Goal: Task Accomplishment & Management: Manage account settings

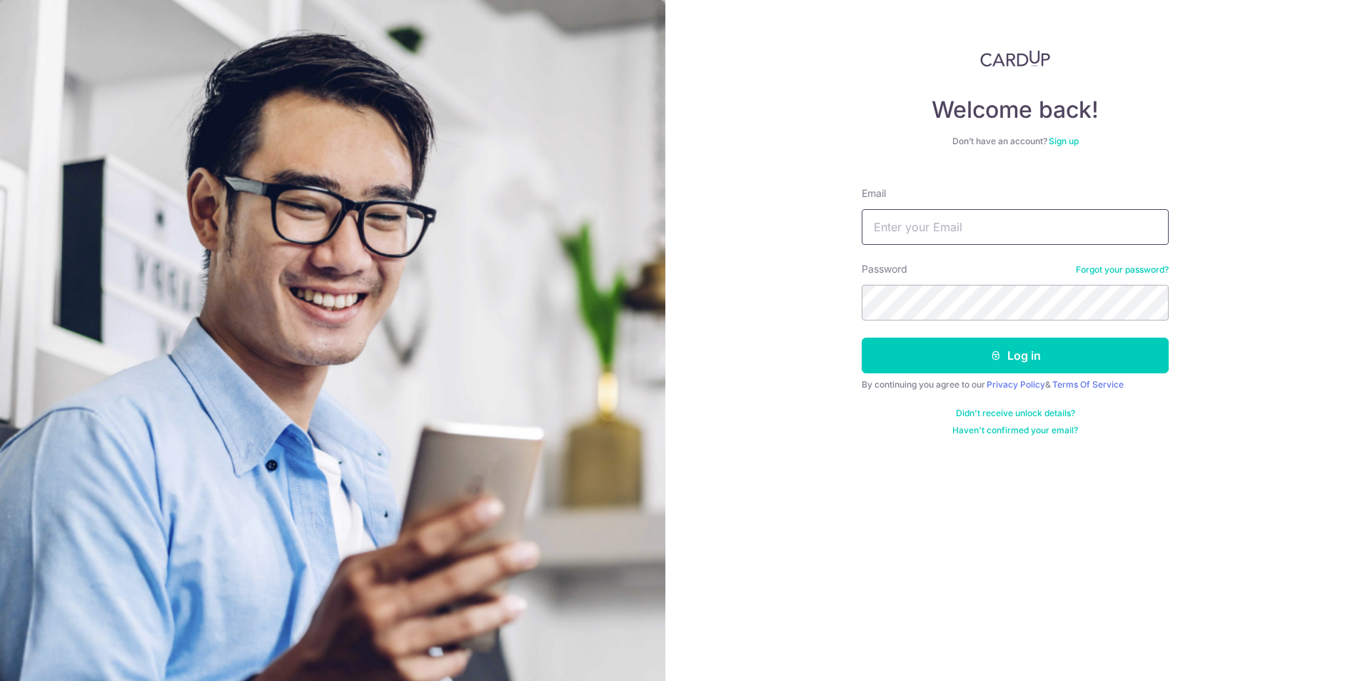
drag, startPoint x: 0, startPoint y: 0, endPoint x: 927, endPoint y: 225, distance: 954.3
click at [927, 225] on input "Email" at bounding box center [1015, 227] width 307 height 36
type input "[EMAIL_ADDRESS][DOMAIN_NAME]"
click at [1053, 356] on button "Log in" at bounding box center [1015, 356] width 307 height 36
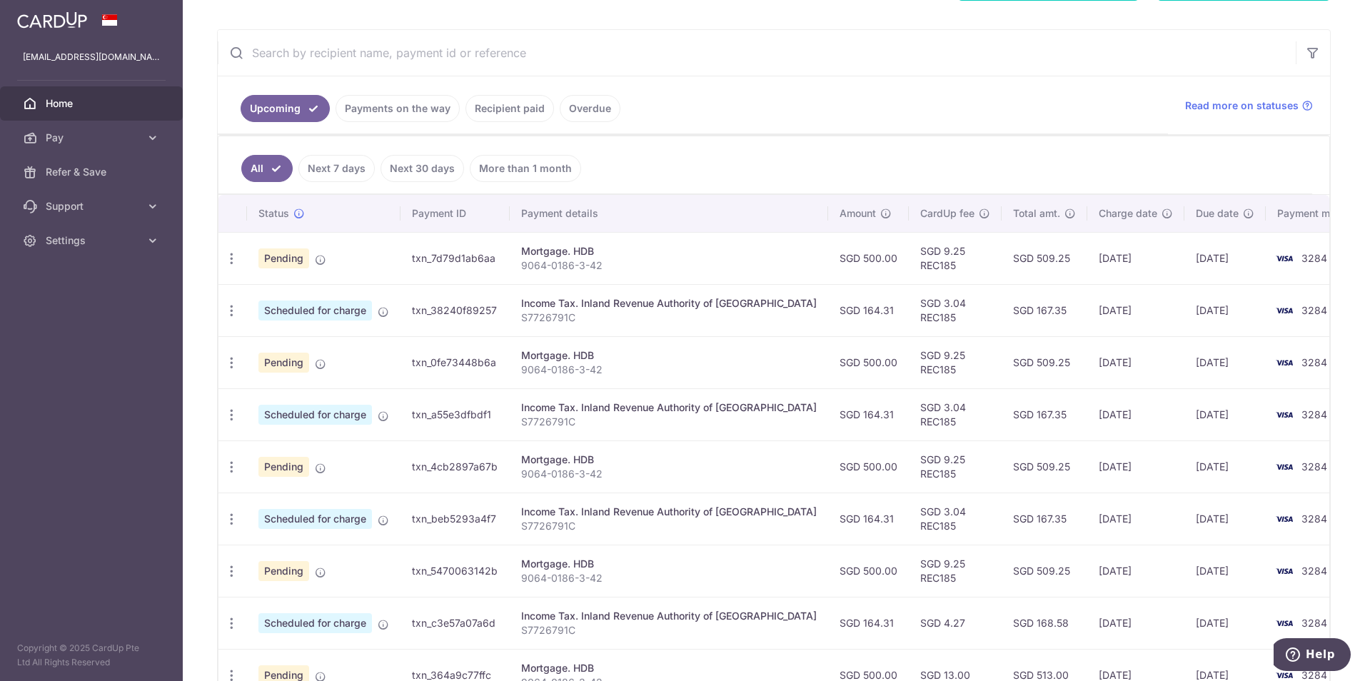
scroll to position [208, 0]
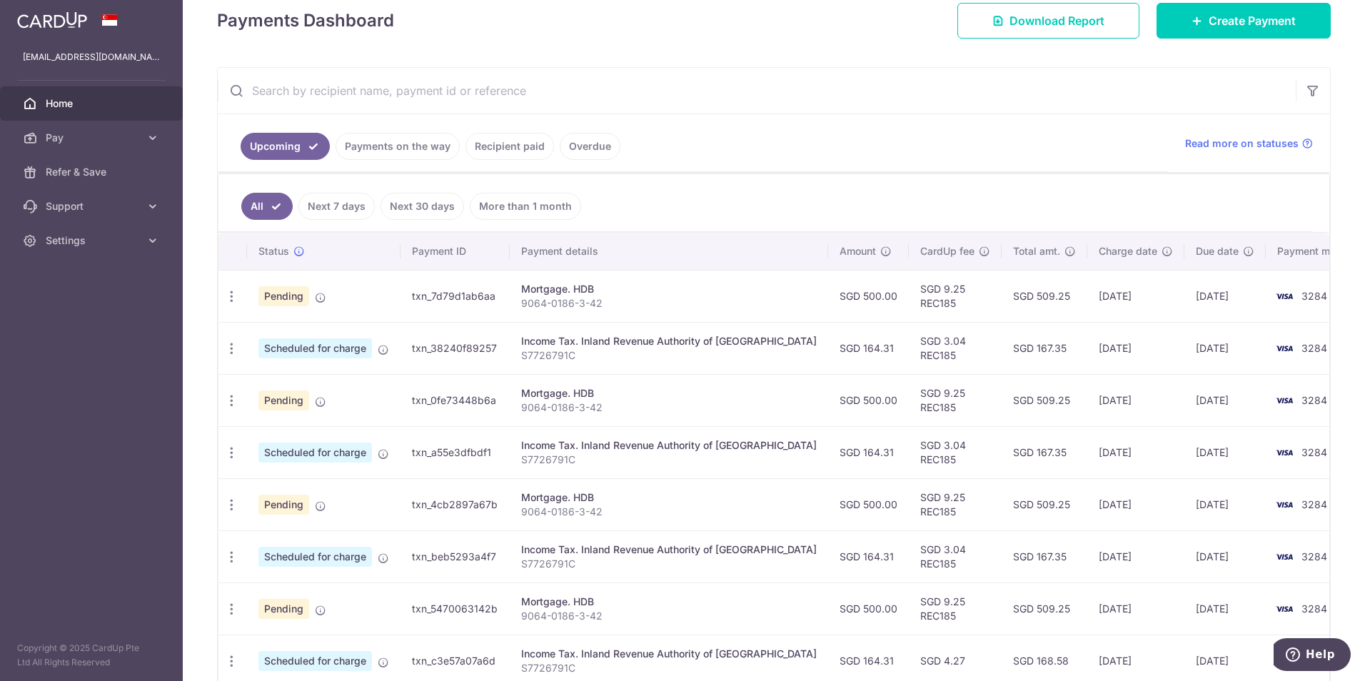
click at [599, 147] on link "Overdue" at bounding box center [590, 146] width 61 height 27
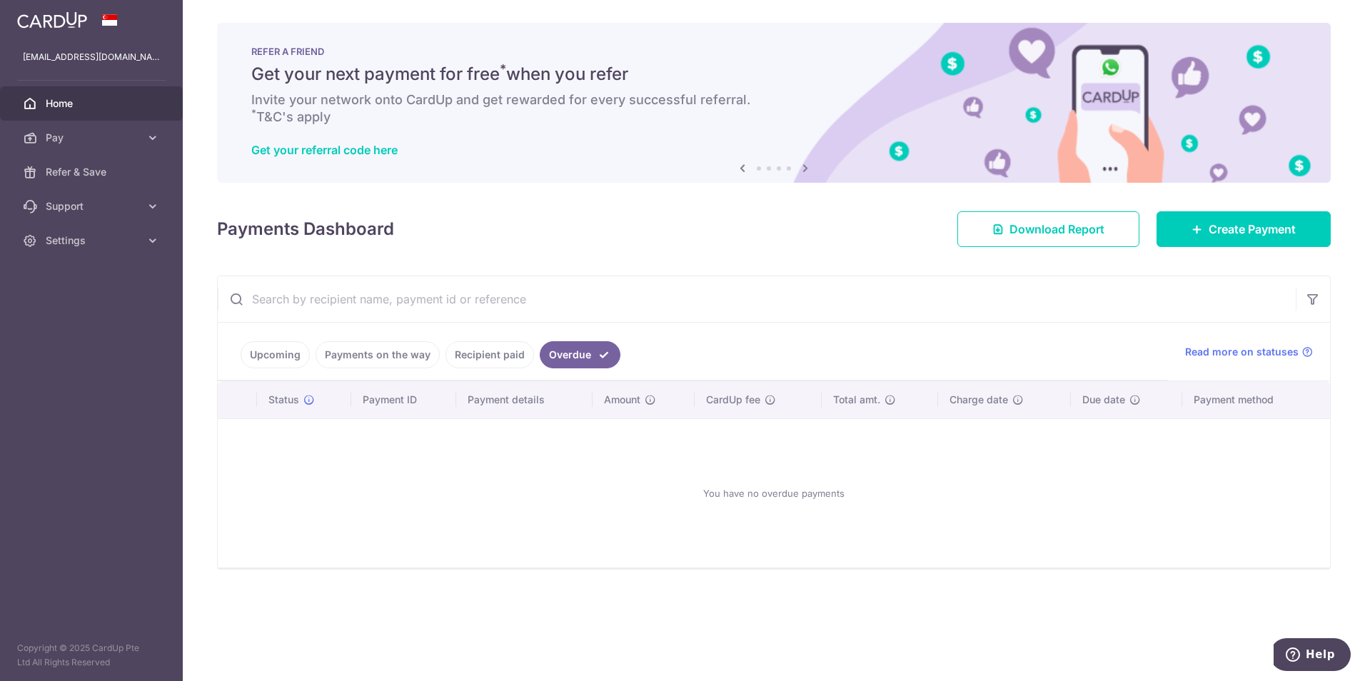
click at [374, 351] on link "Payments on the way" at bounding box center [378, 354] width 124 height 27
click at [286, 350] on link "Upcoming" at bounding box center [275, 354] width 69 height 27
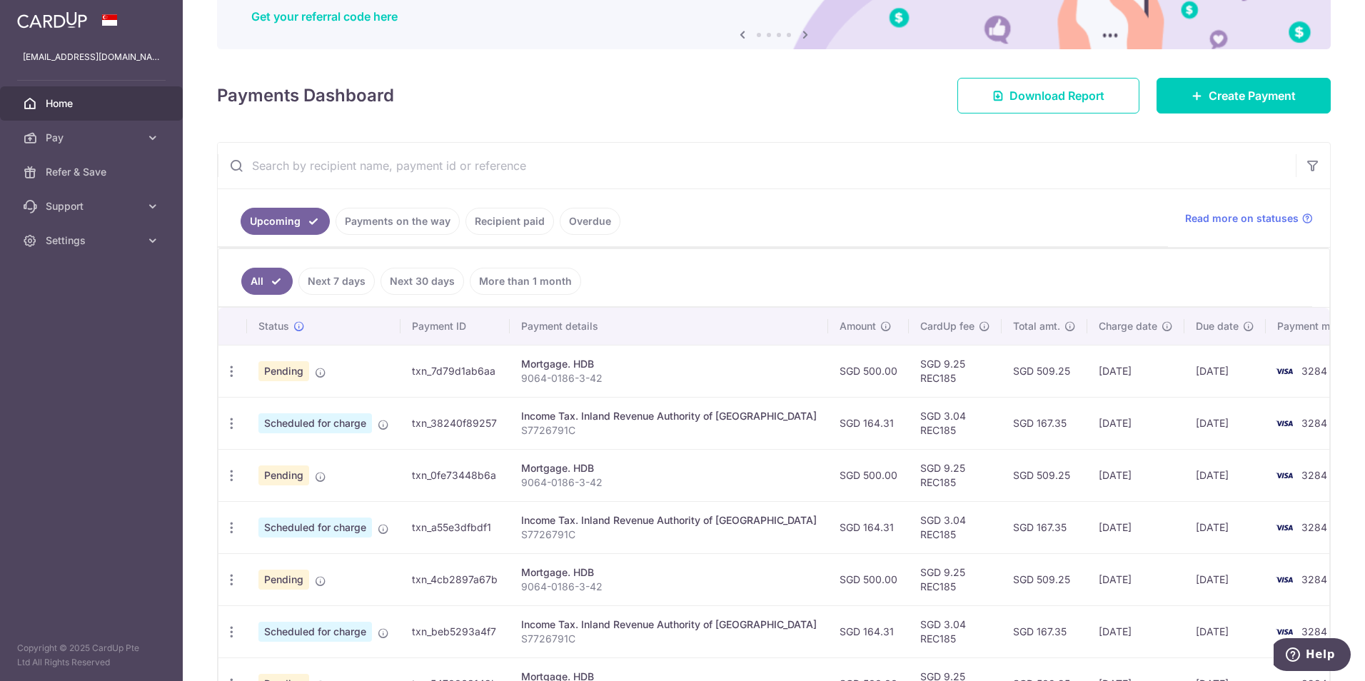
scroll to position [143, 0]
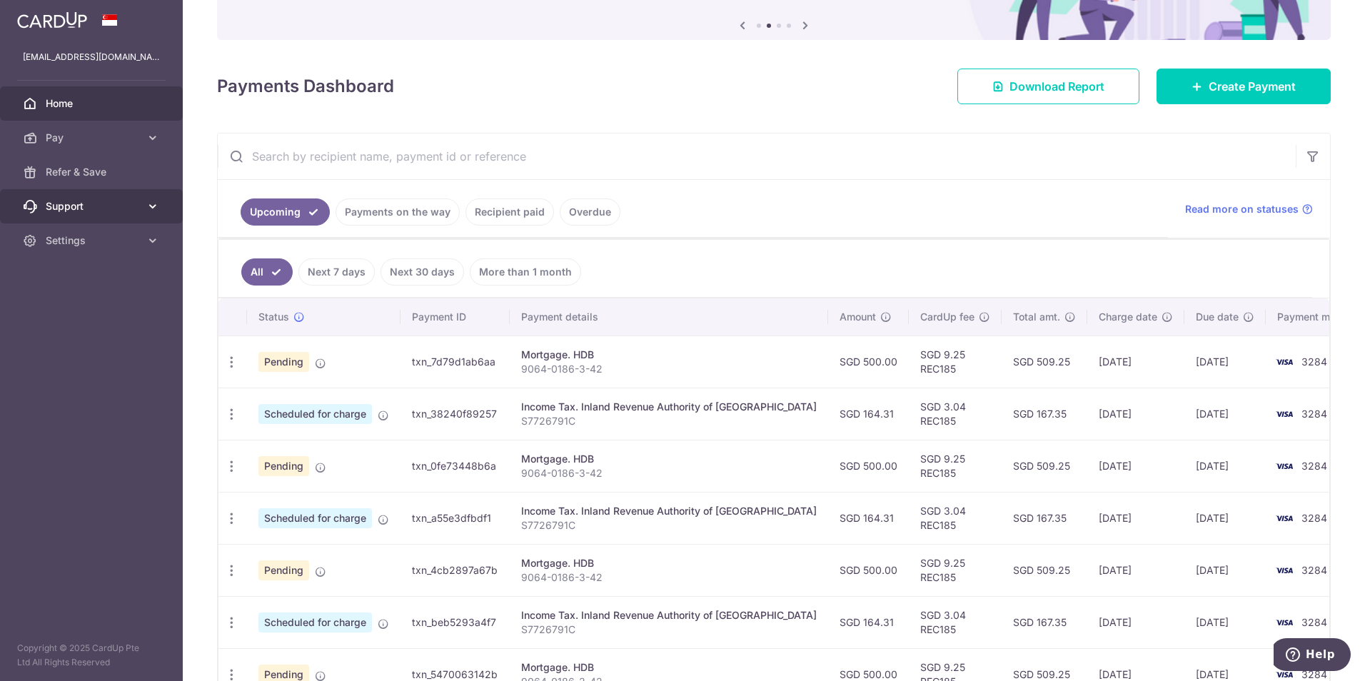
click at [132, 204] on span "Support" at bounding box center [93, 206] width 94 height 14
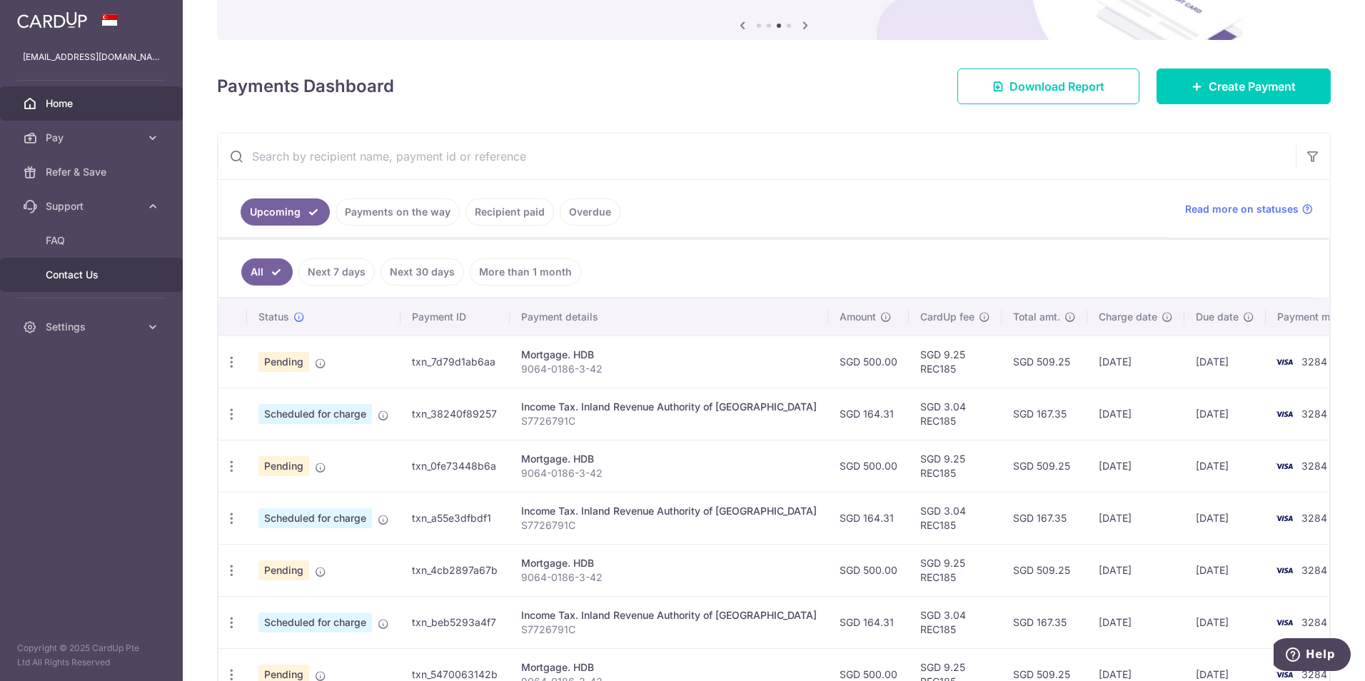
click at [90, 265] on link "Contact Us" at bounding box center [91, 275] width 183 height 34
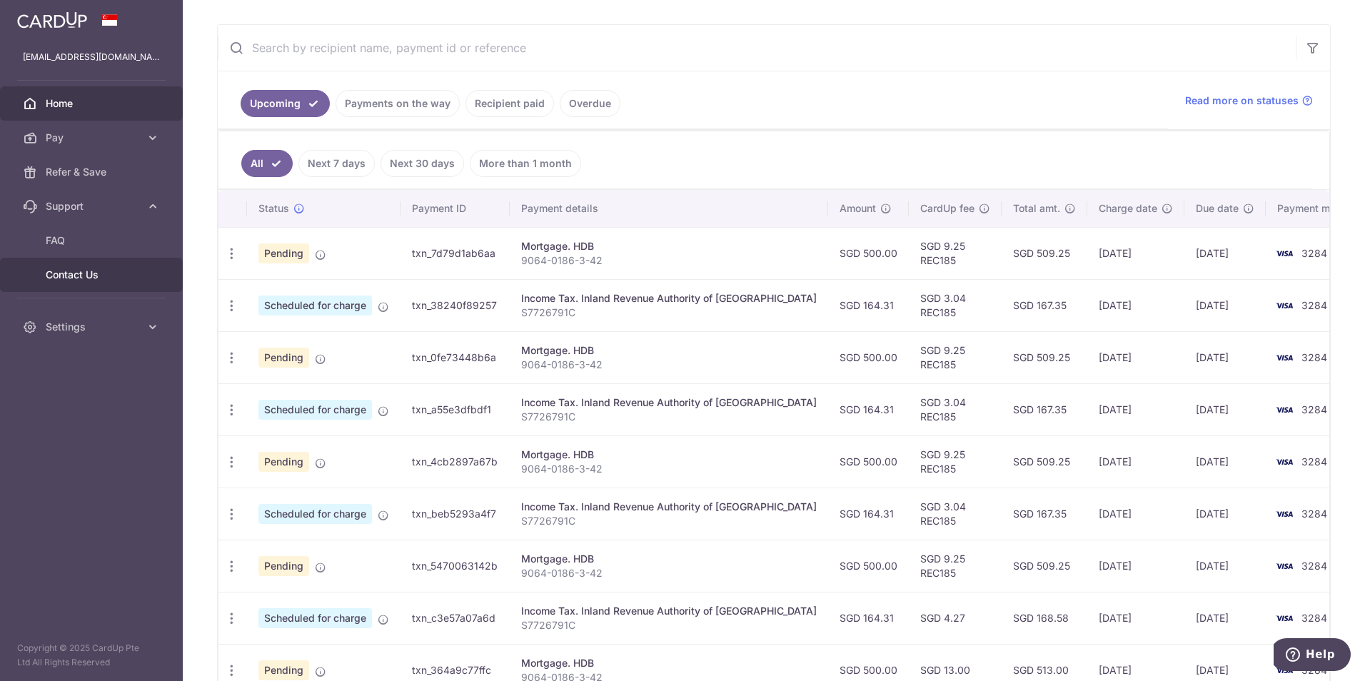
scroll to position [357, 0]
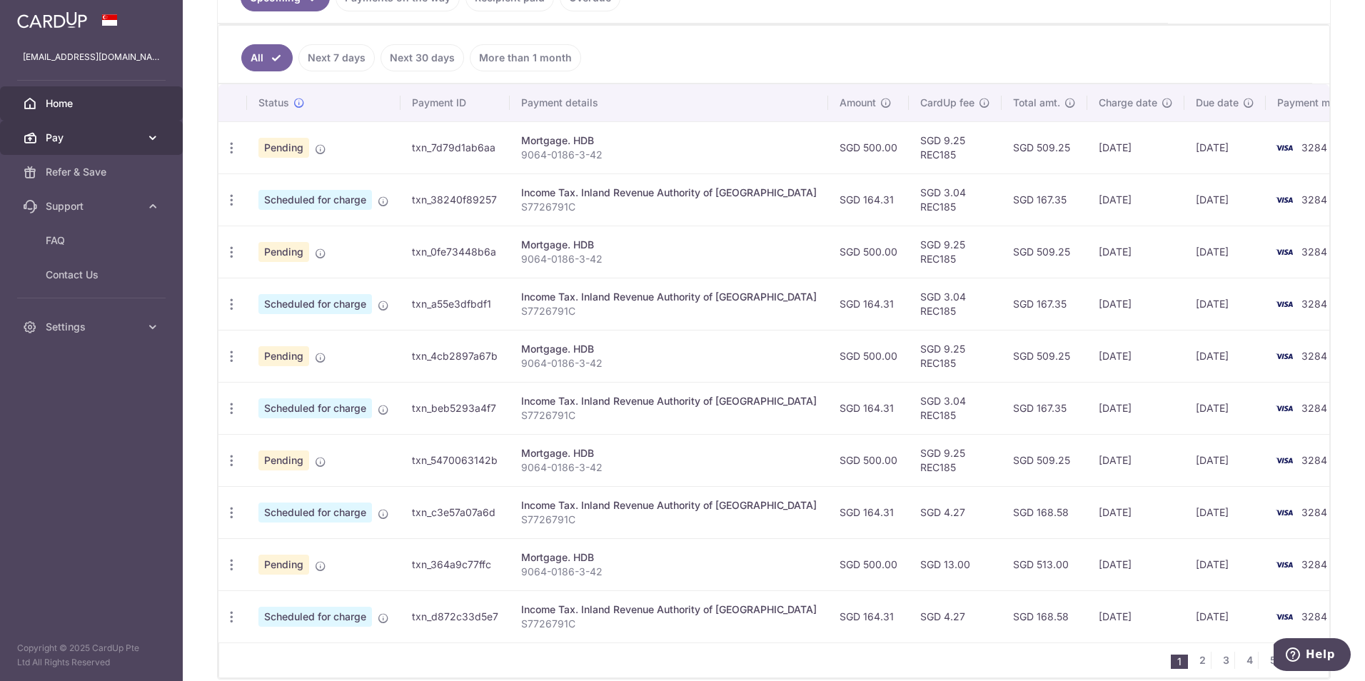
click at [158, 130] on link "Pay" at bounding box center [91, 138] width 183 height 34
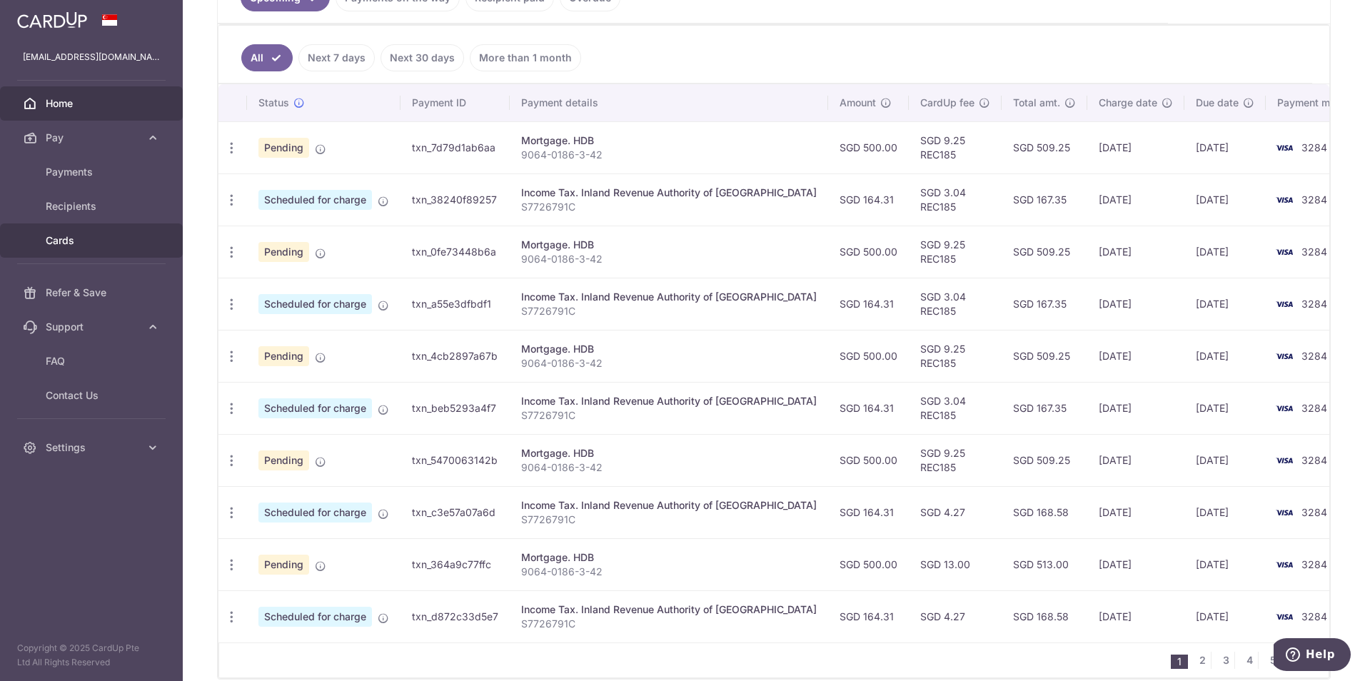
click at [81, 236] on span "Cards" at bounding box center [93, 240] width 94 height 14
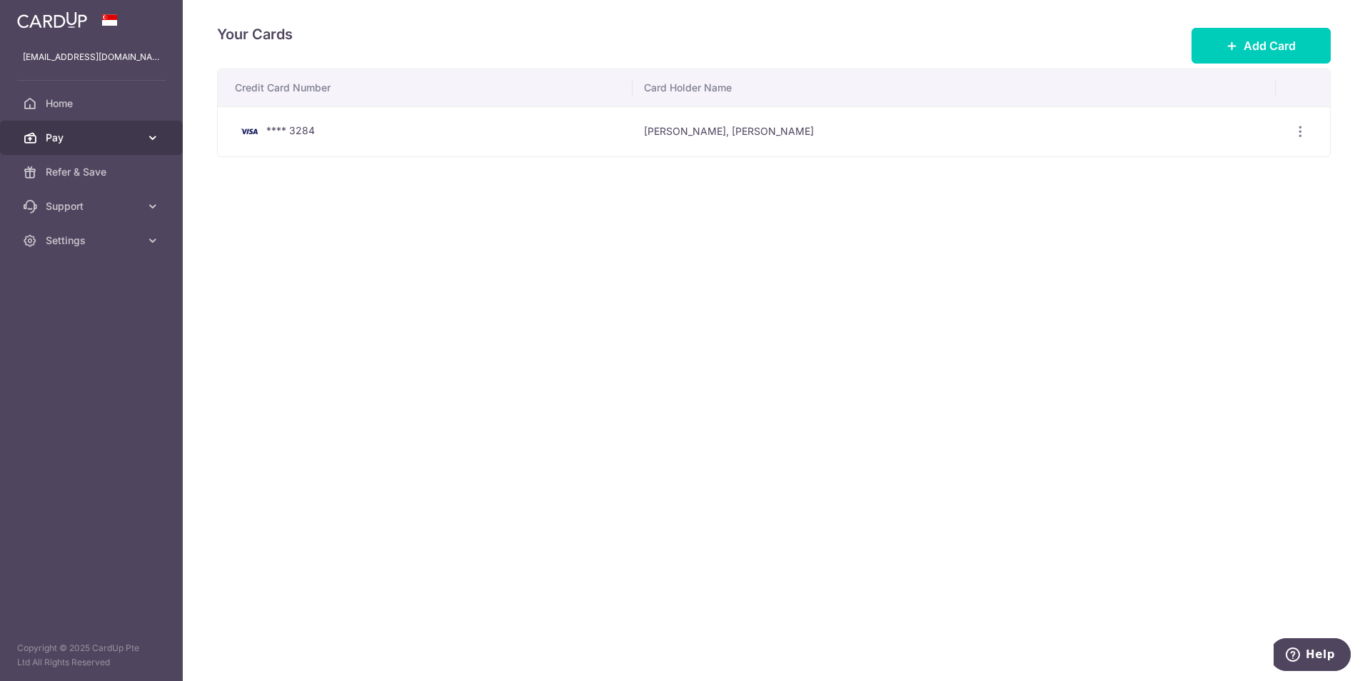
click at [151, 146] on link "Pay" at bounding box center [91, 138] width 183 height 34
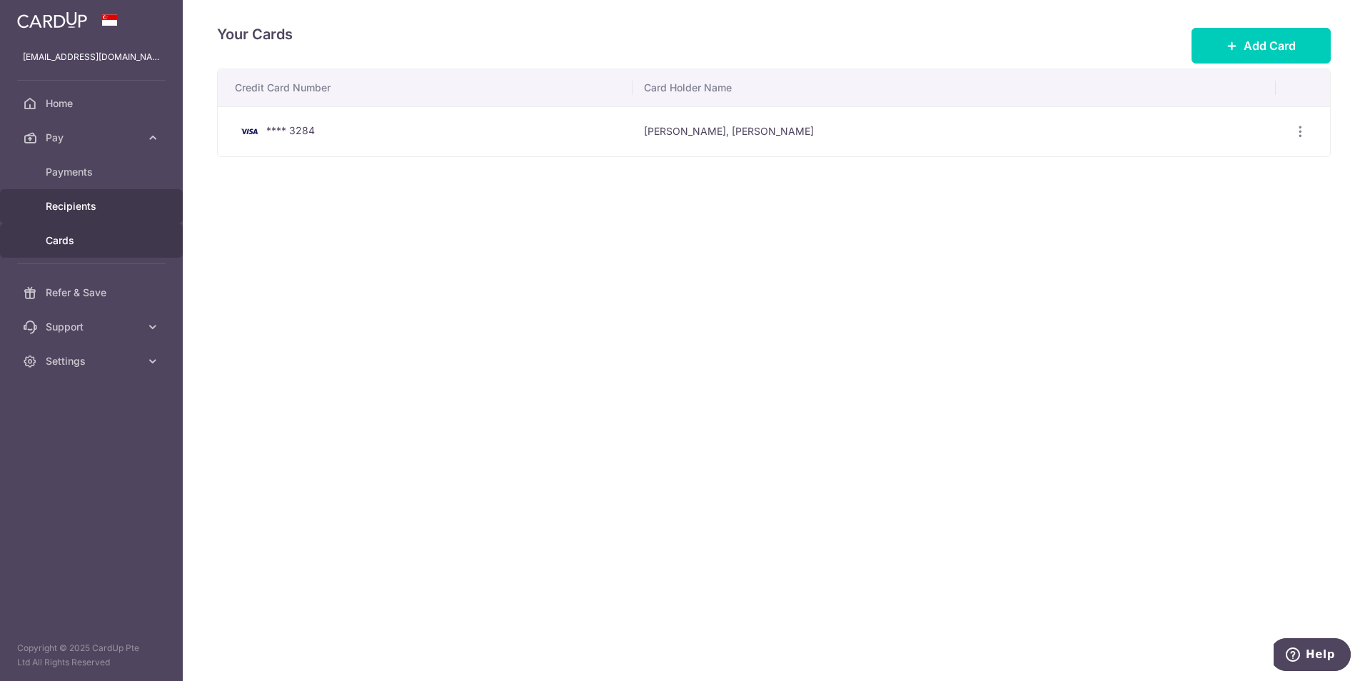
click at [93, 206] on span "Recipients" at bounding box center [93, 206] width 94 height 14
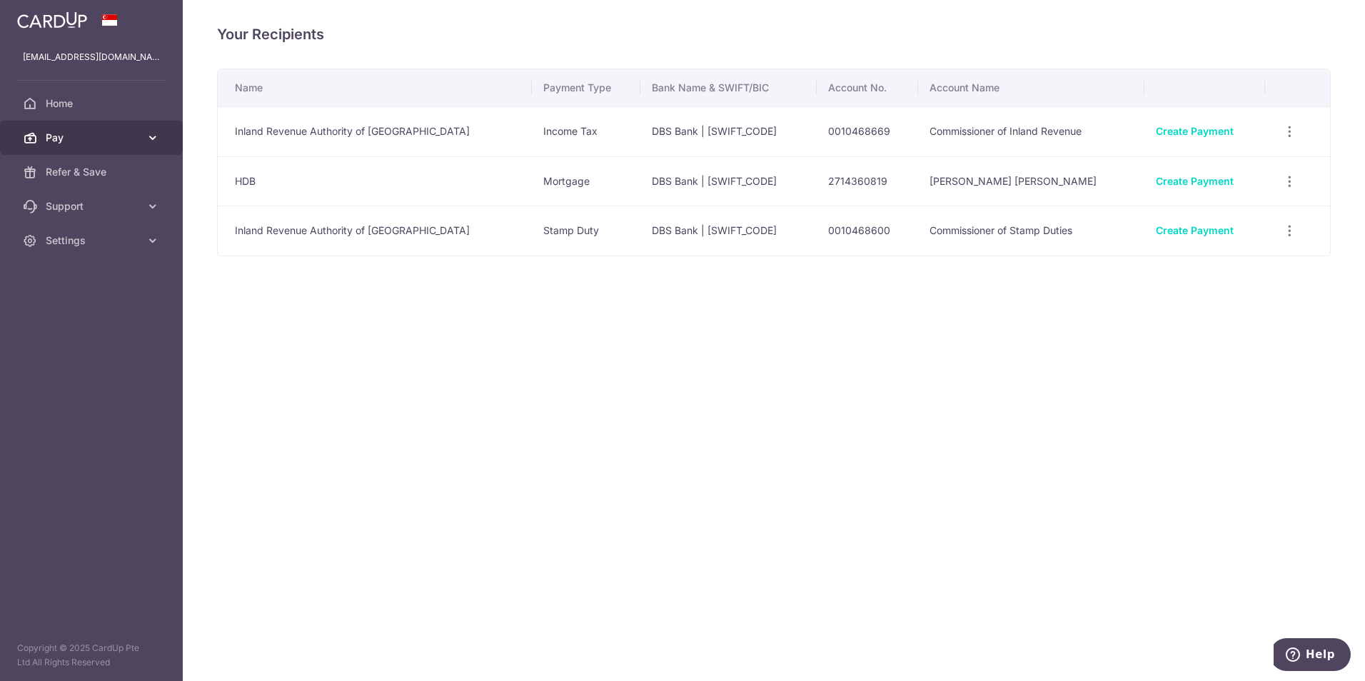
click at [146, 136] on icon at bounding box center [153, 138] width 14 height 14
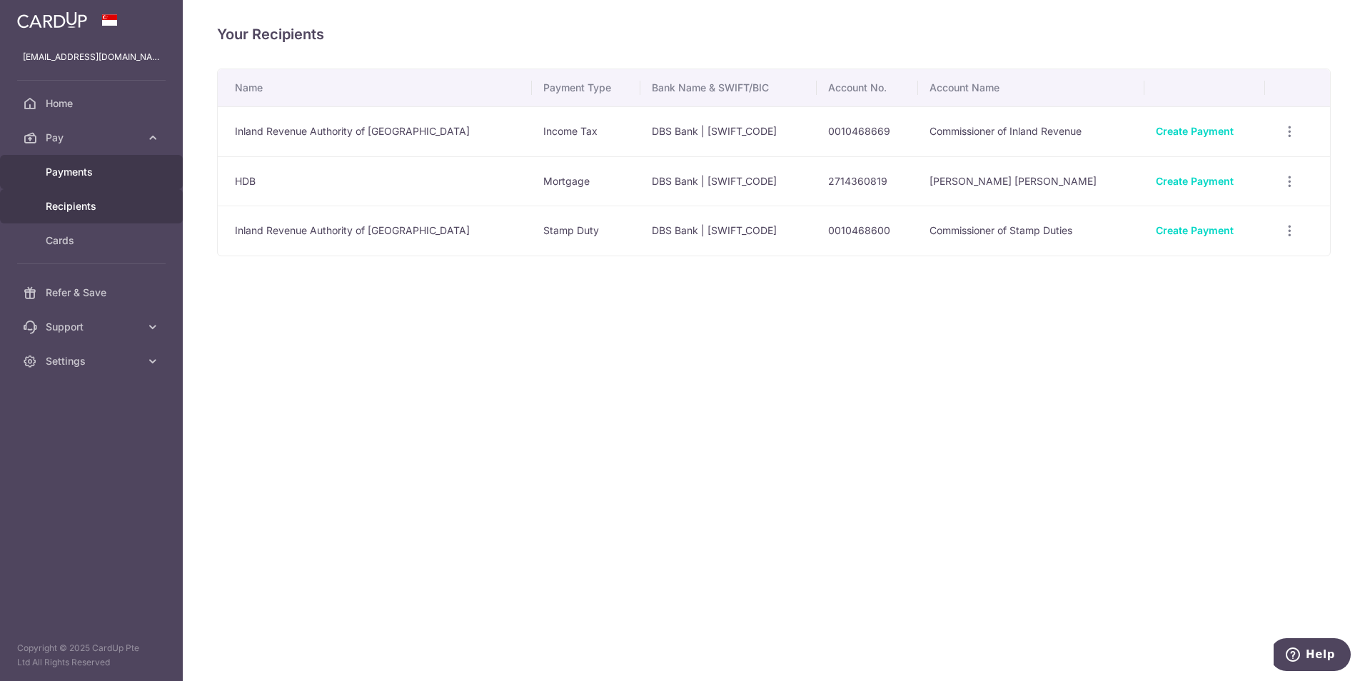
click at [90, 174] on span "Payments" at bounding box center [93, 172] width 94 height 14
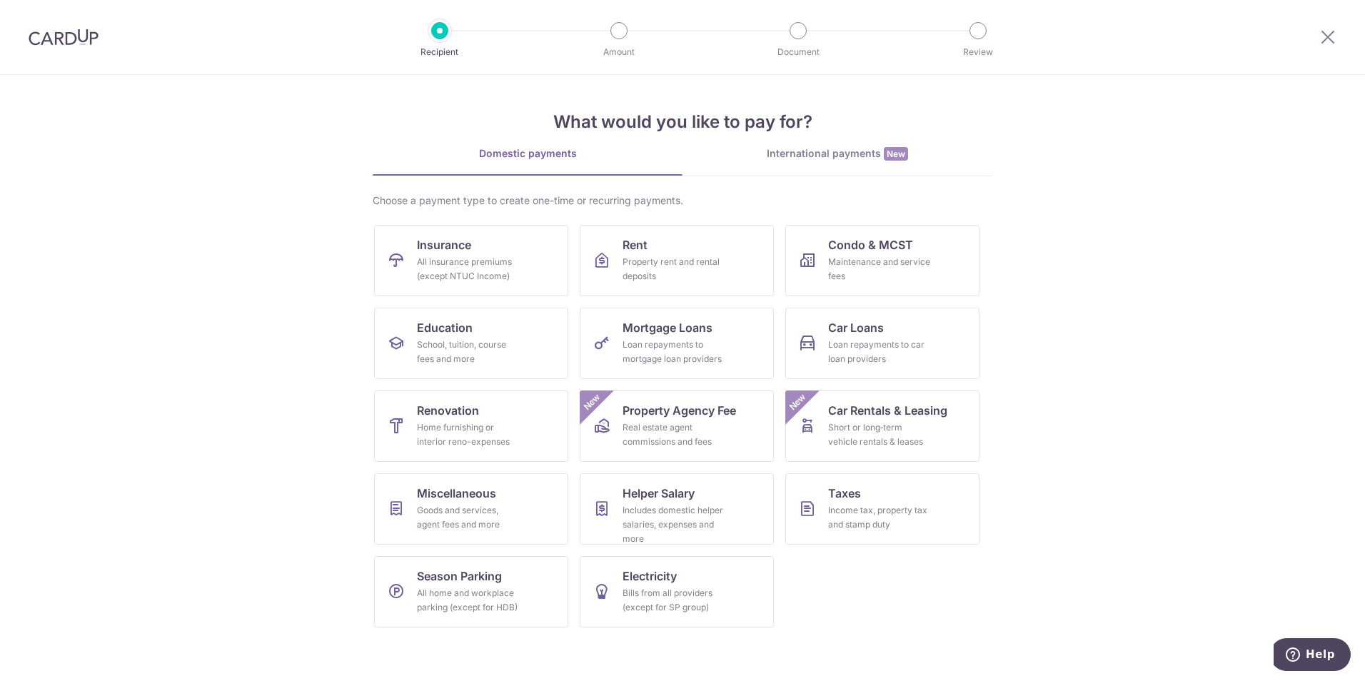
click at [848, 150] on div "International payments New" at bounding box center [838, 153] width 310 height 15
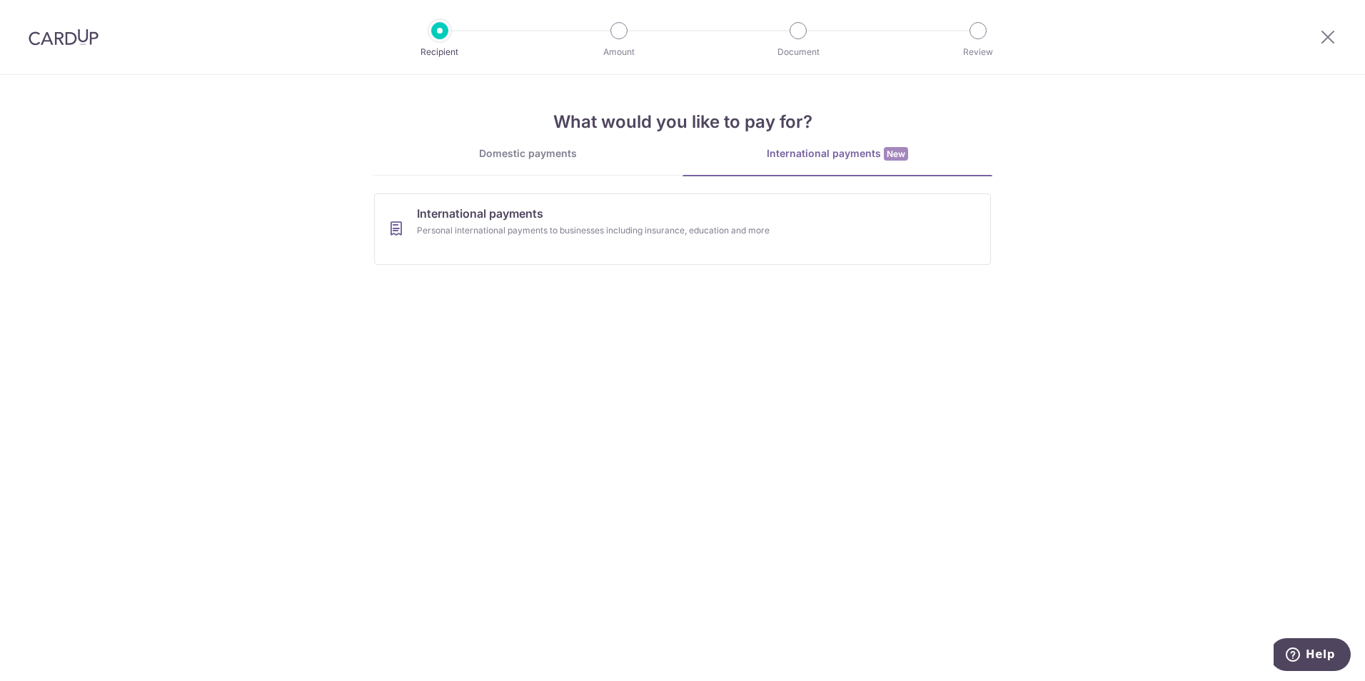
click at [539, 158] on div "Domestic payments" at bounding box center [528, 153] width 310 height 14
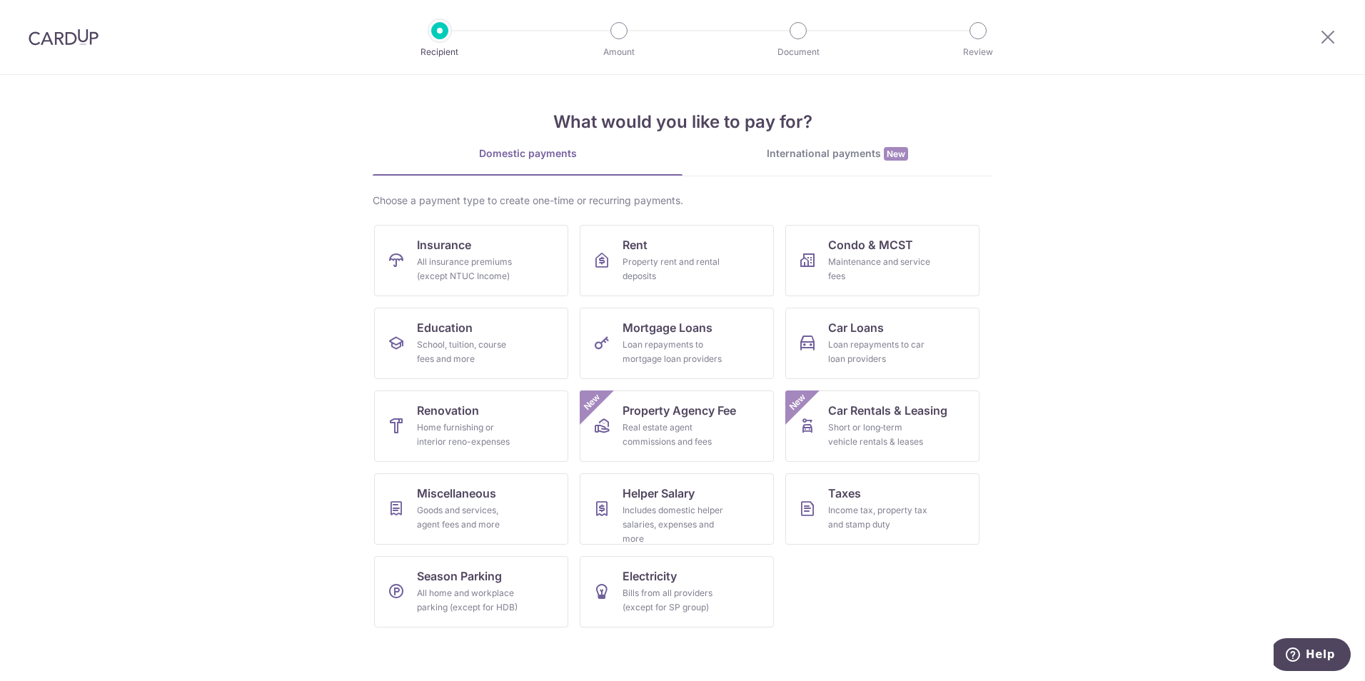
click at [73, 33] on img at bounding box center [64, 37] width 70 height 17
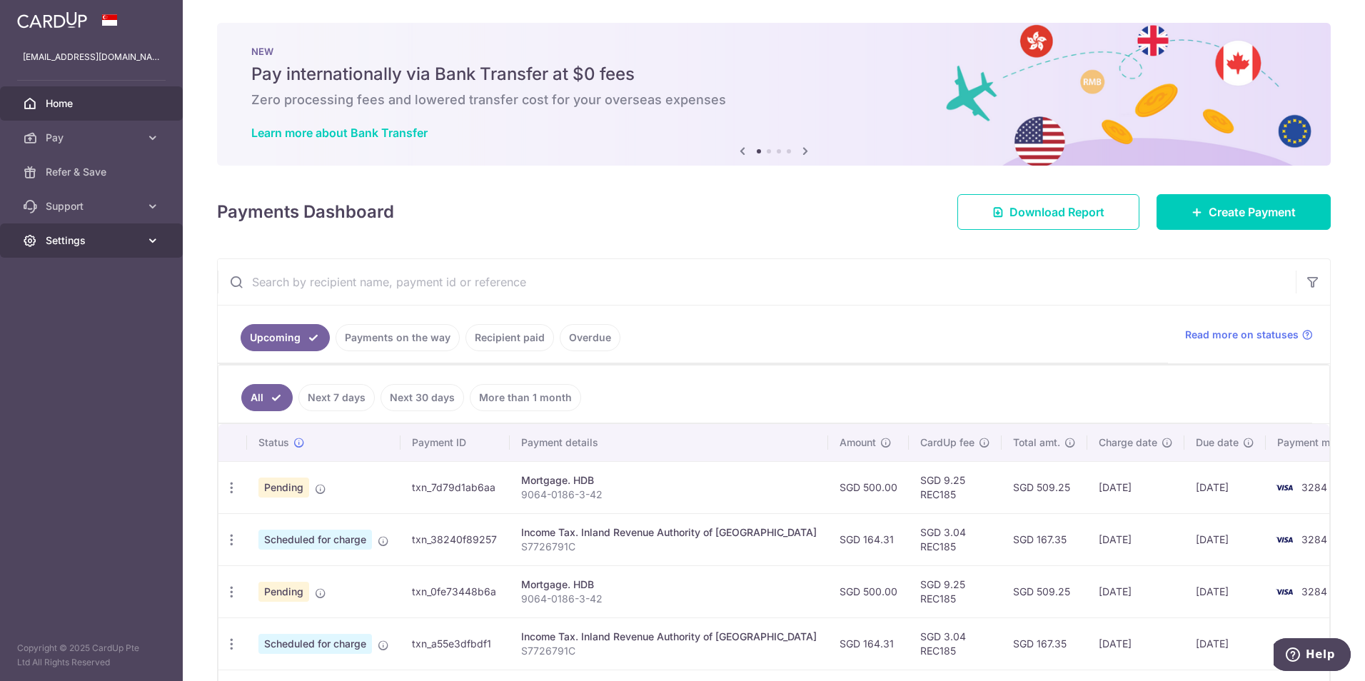
click at [142, 239] on link "Settings" at bounding box center [91, 240] width 183 height 34
click at [82, 266] on link "Account" at bounding box center [91, 275] width 183 height 34
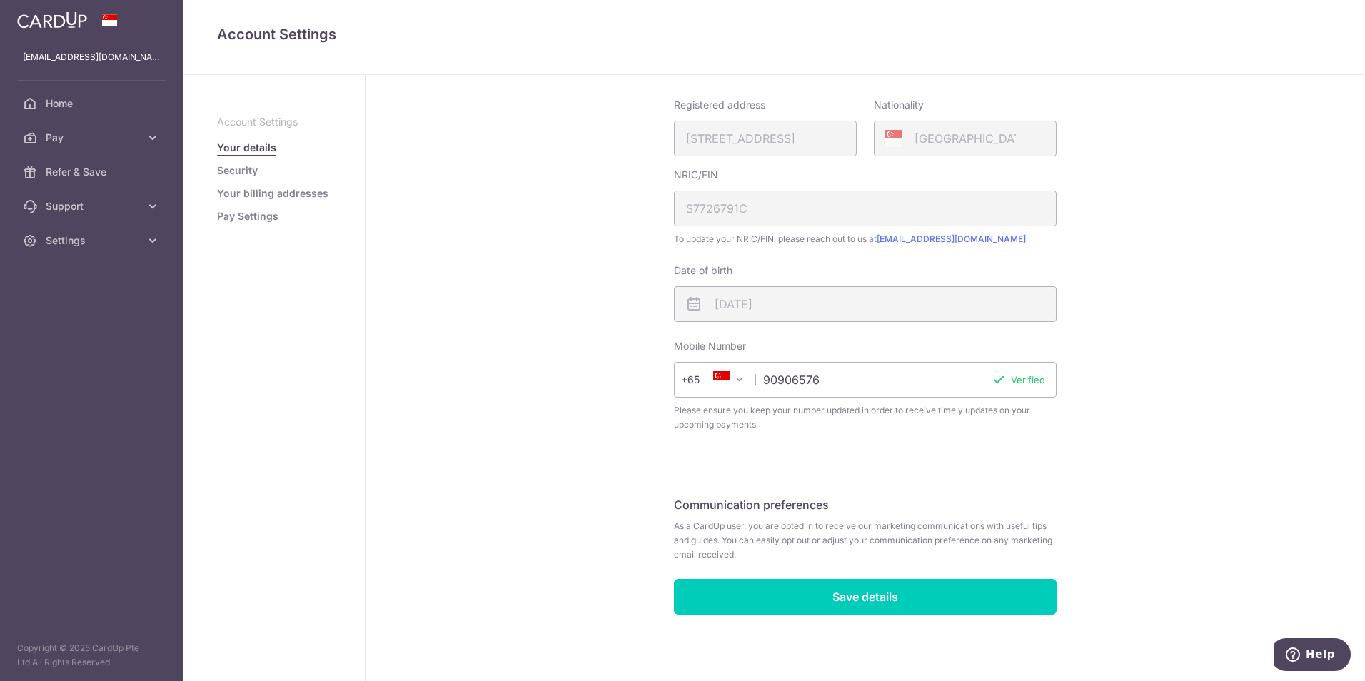
scroll to position [235, 0]
click at [249, 213] on link "Pay Settings" at bounding box center [247, 216] width 61 height 14
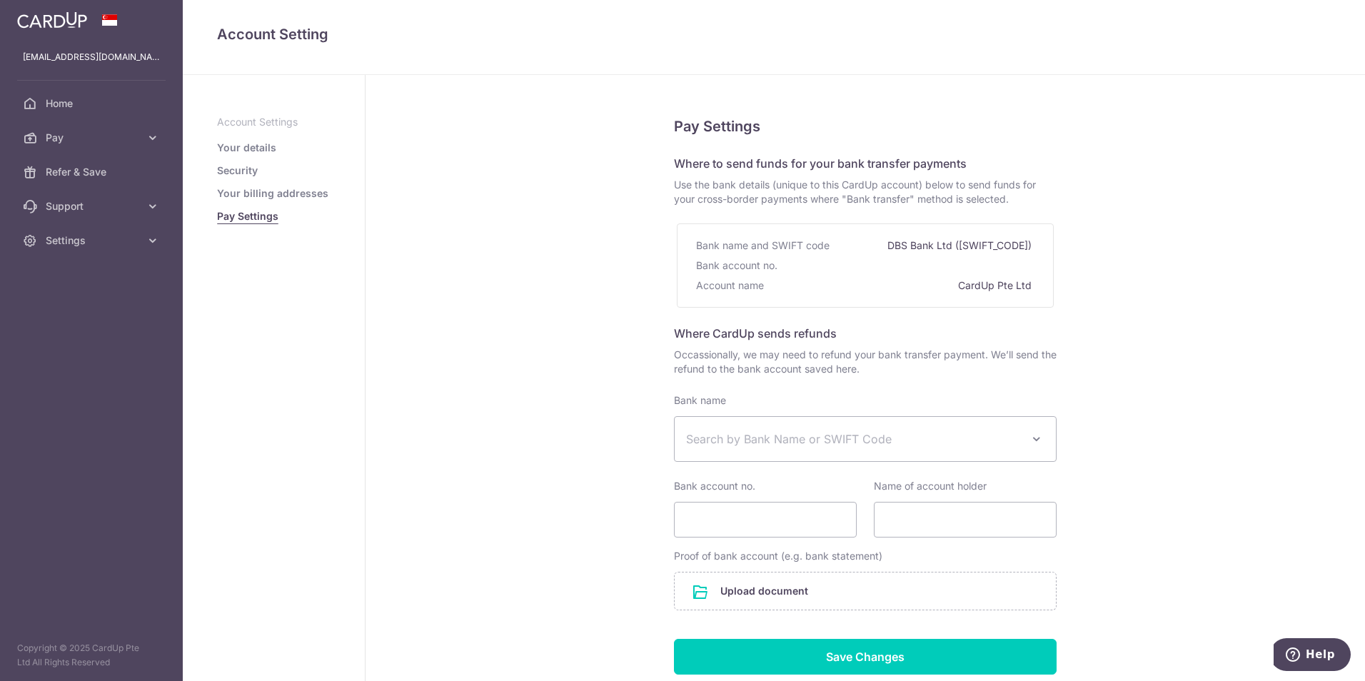
scroll to position [71, 0]
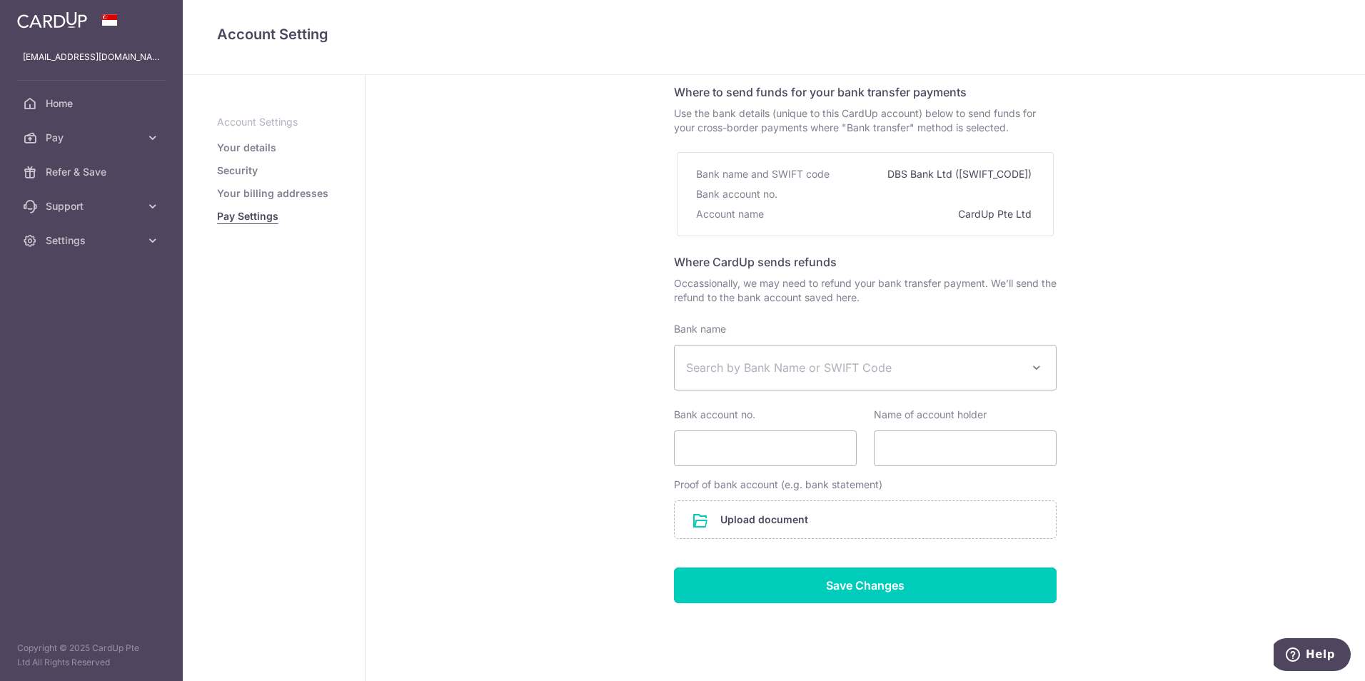
click at [1028, 366] on span at bounding box center [1036, 367] width 17 height 17
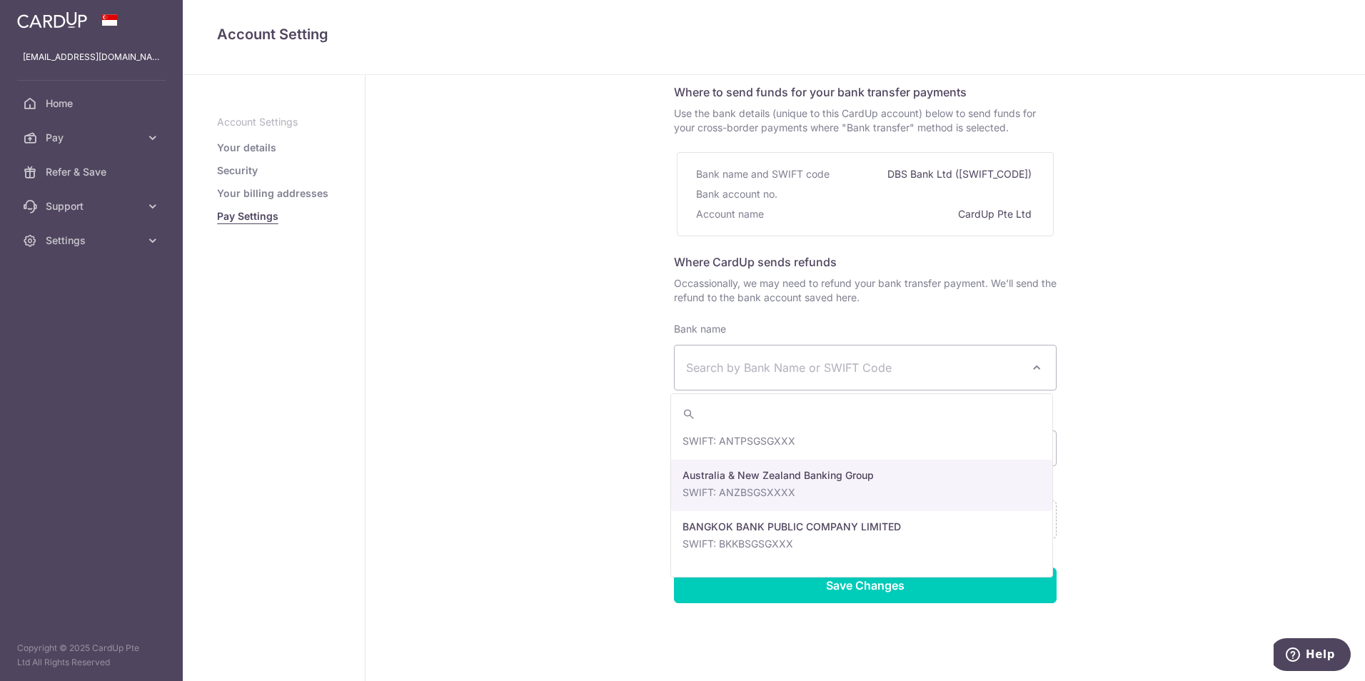
scroll to position [0, 0]
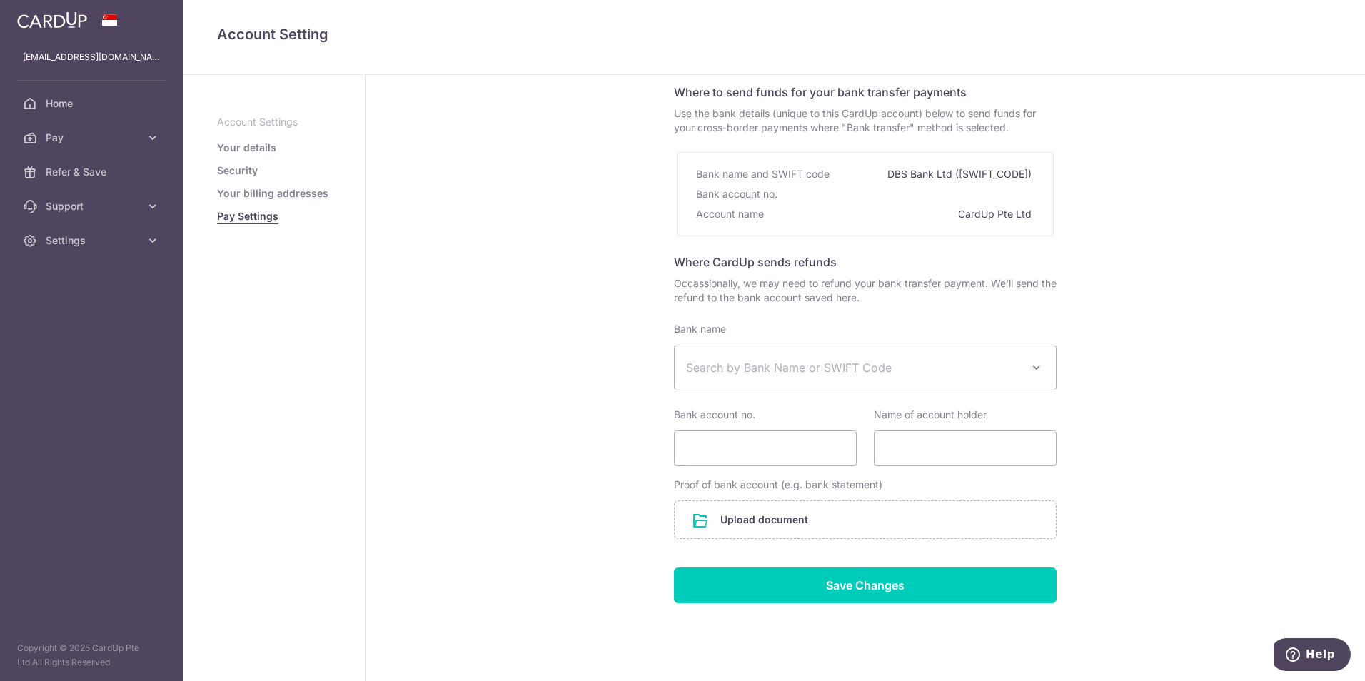
click at [1120, 404] on div "Pay Settings Where to send funds for your bank transfer payments Use the bank d…" at bounding box center [866, 357] width 1000 height 707
click at [942, 361] on span "Search by Bank Name or SWIFT Code" at bounding box center [854, 367] width 336 height 17
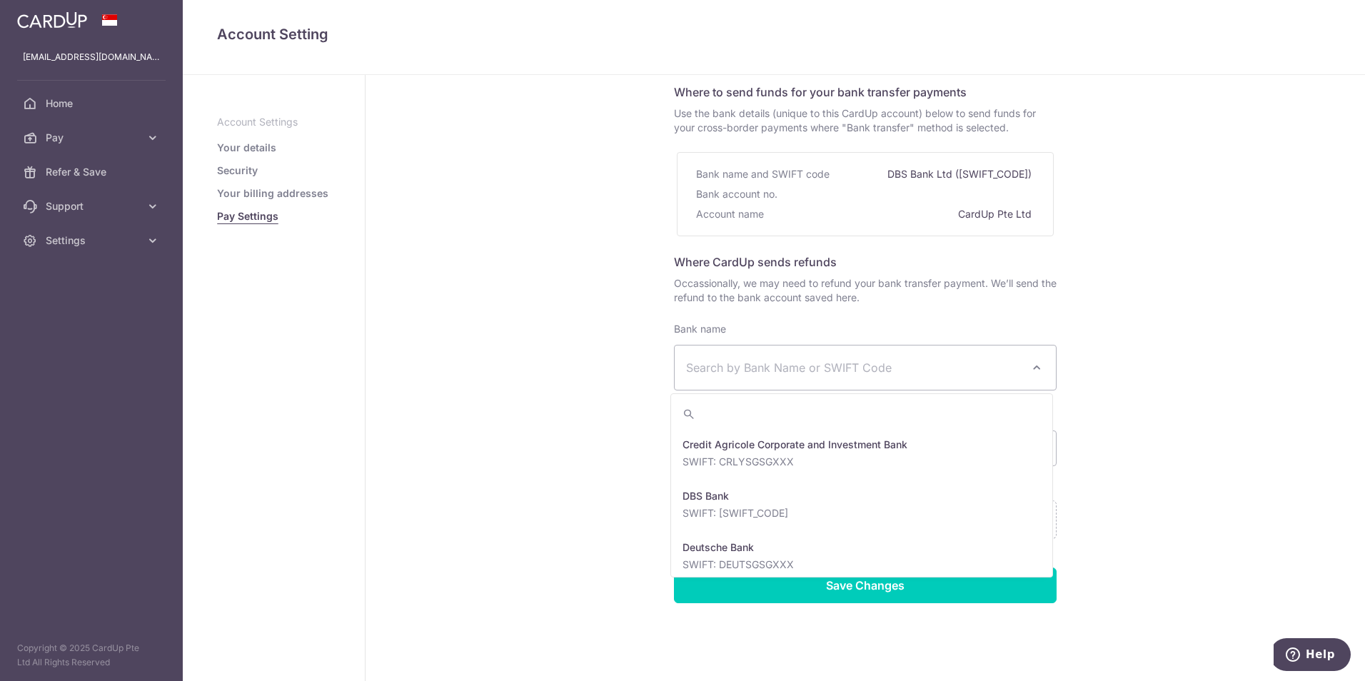
scroll to position [1285, 0]
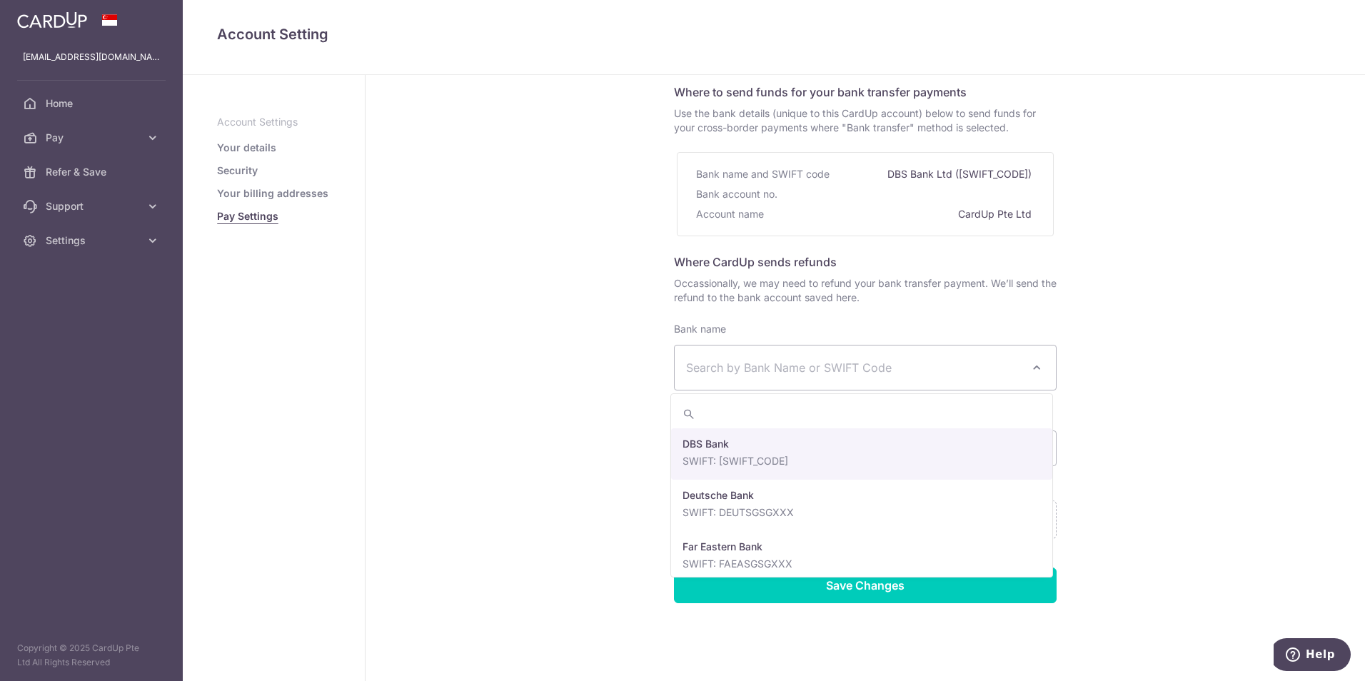
select select "6"
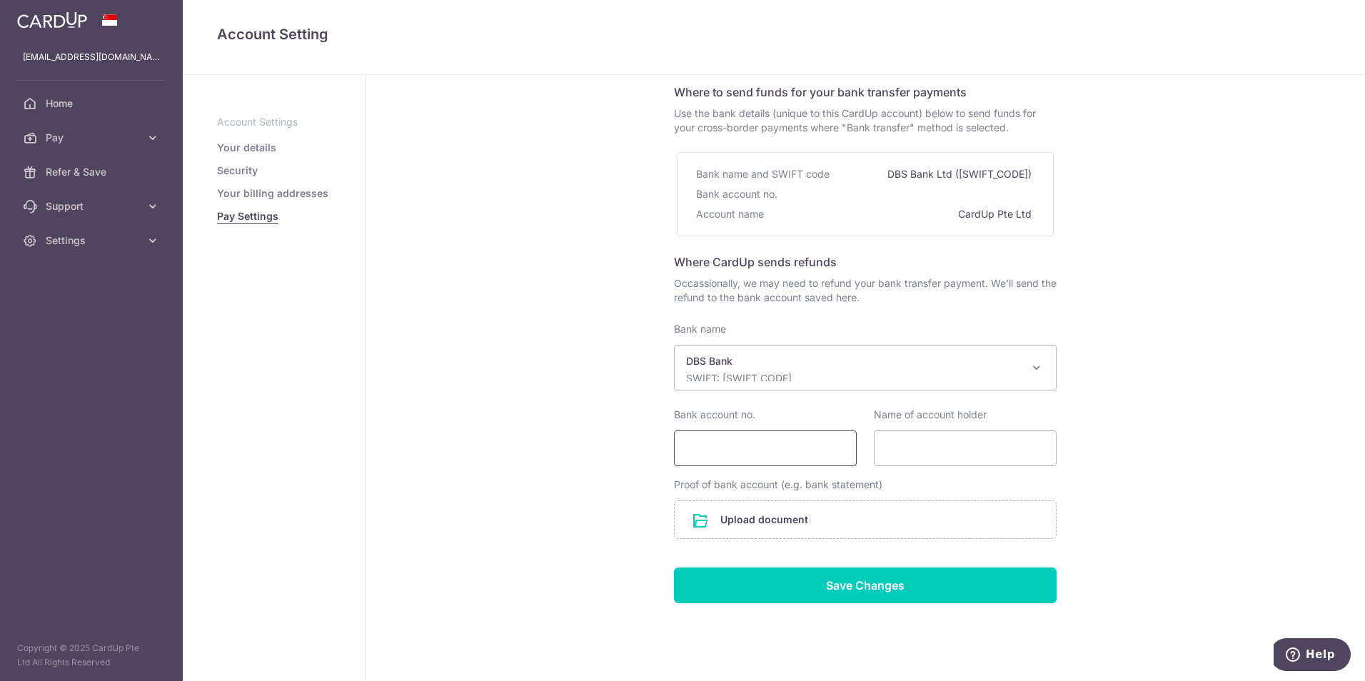
click at [747, 445] on input "Bank account no." at bounding box center [765, 449] width 183 height 36
type input "271436081-9"
click at [934, 458] on input "Name of account holder" at bounding box center [965, 449] width 183 height 36
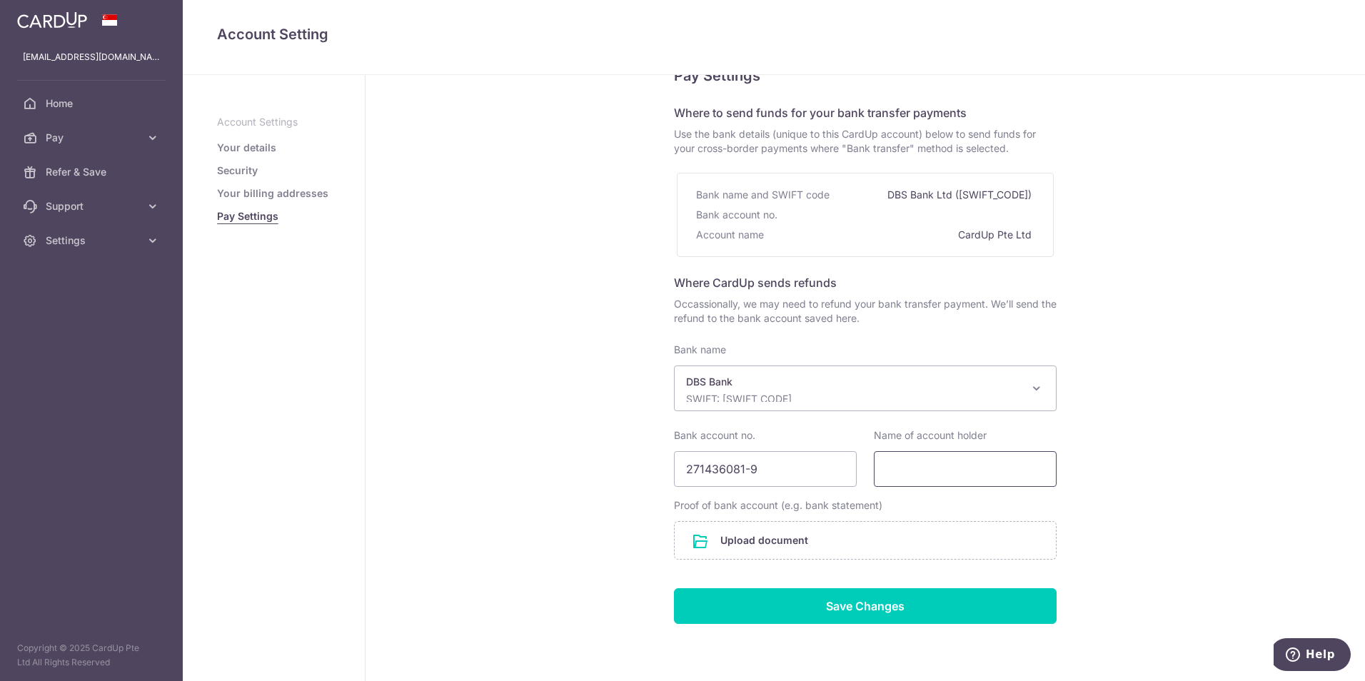
scroll to position [101, 0]
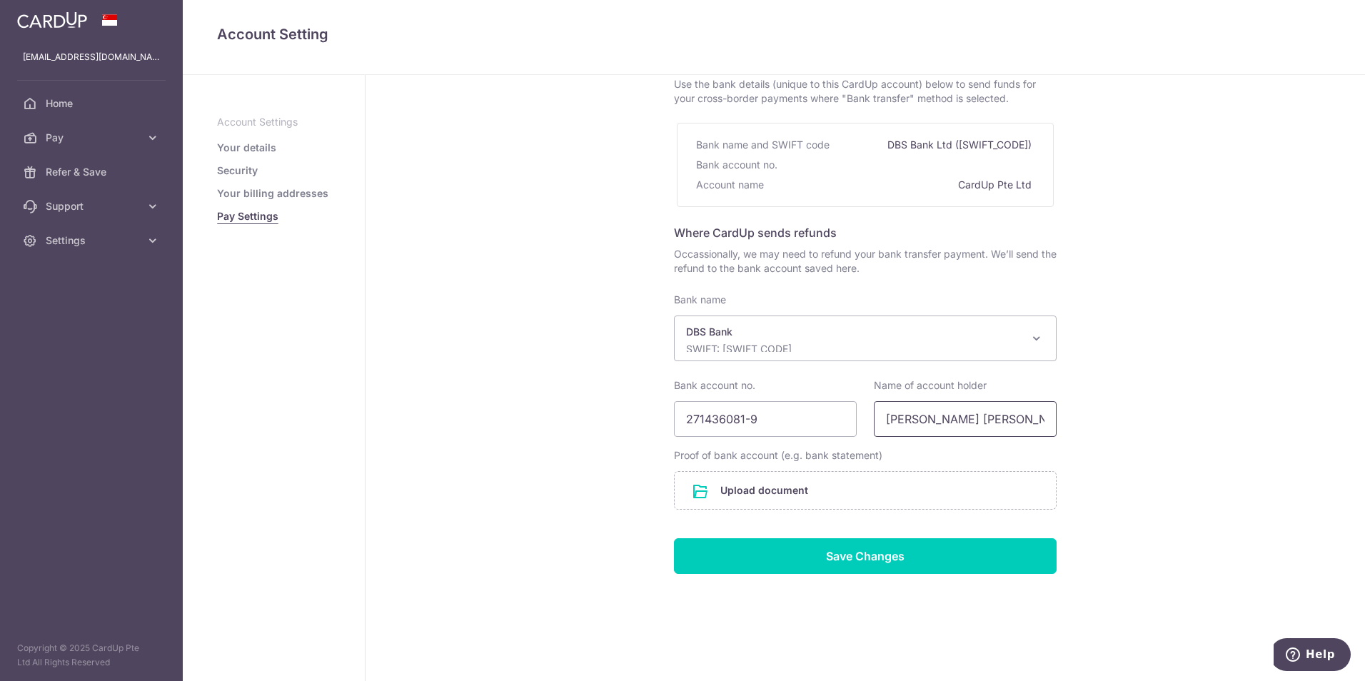
type input "Lee Ju Siong Joseph"
click at [704, 487] on input "file" at bounding box center [865, 490] width 381 height 37
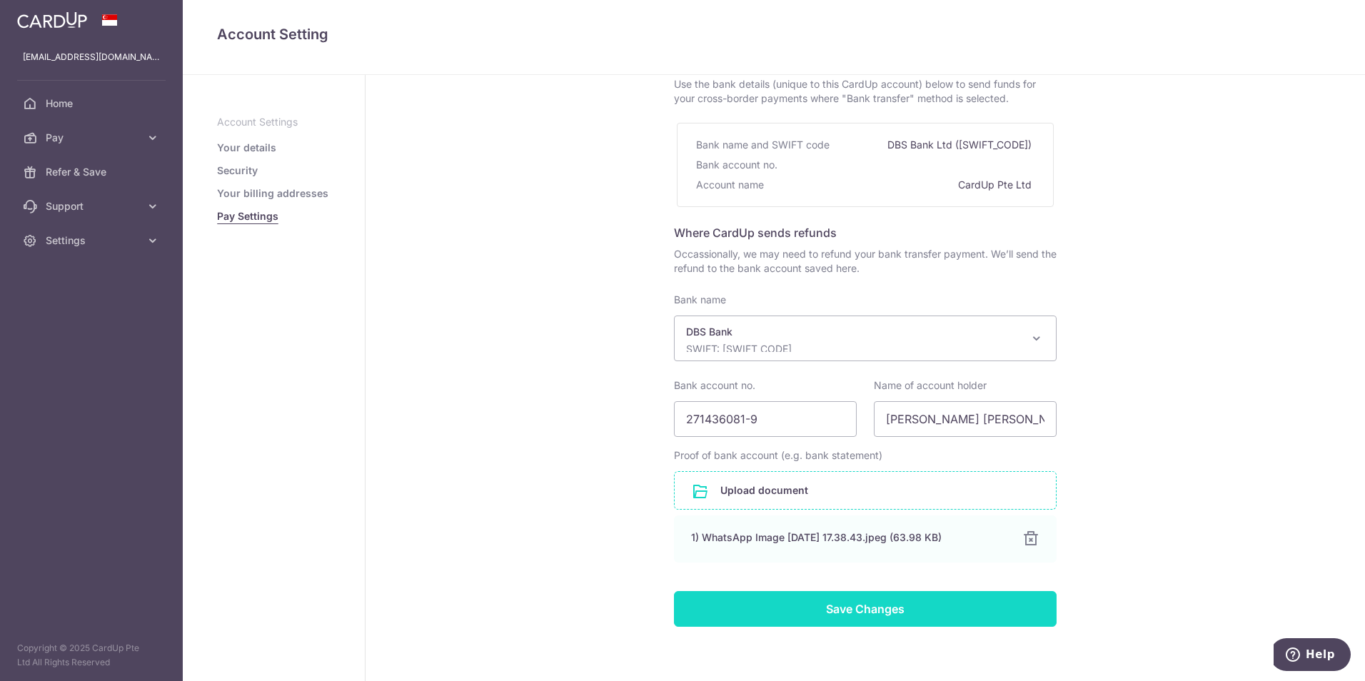
click at [934, 619] on input "Save Changes" at bounding box center [865, 609] width 383 height 36
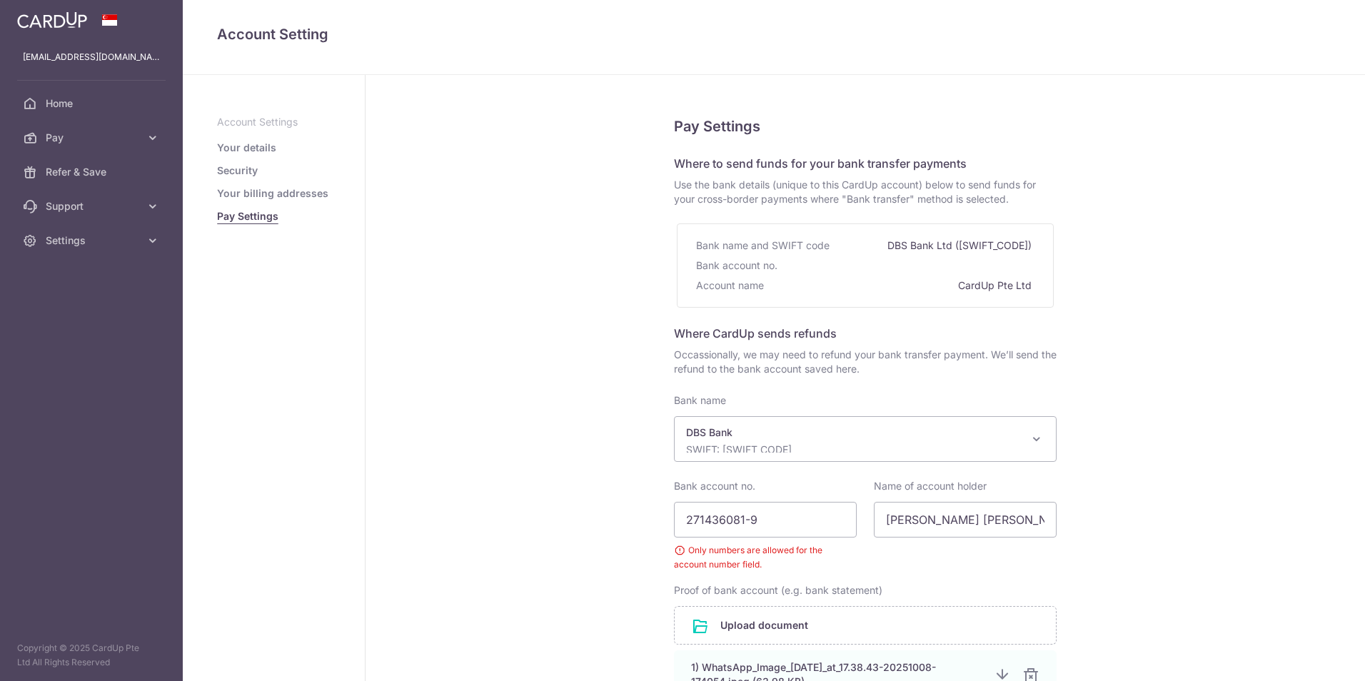
select select "6"
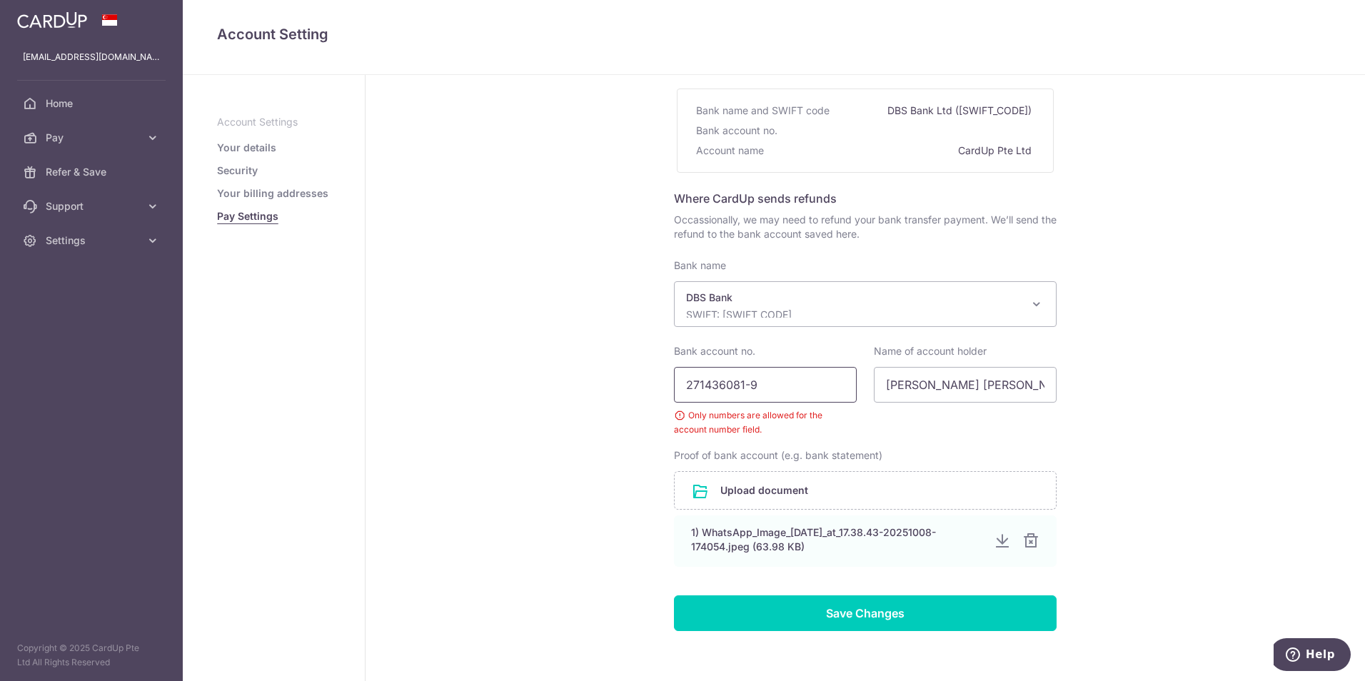
click at [744, 387] on input "271436081-9" at bounding box center [765, 385] width 183 height 36
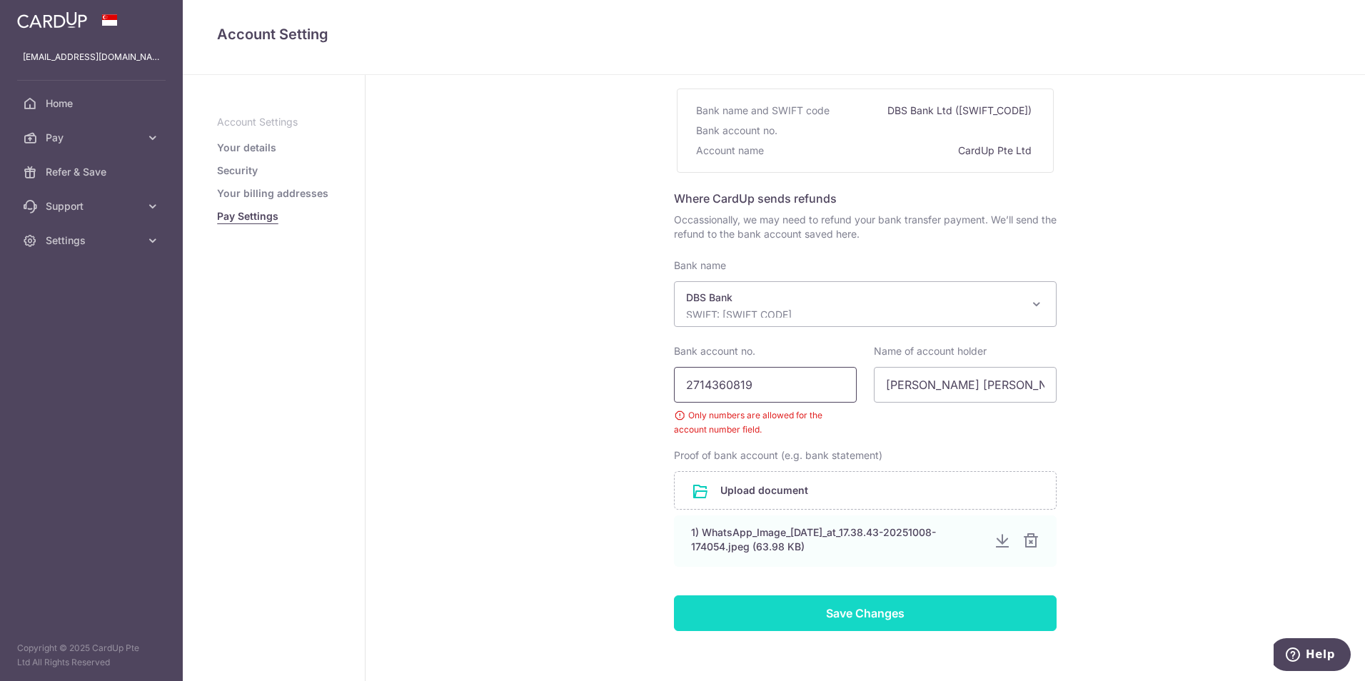
type input "2714360819"
click at [918, 615] on input "Save Changes" at bounding box center [865, 613] width 383 height 36
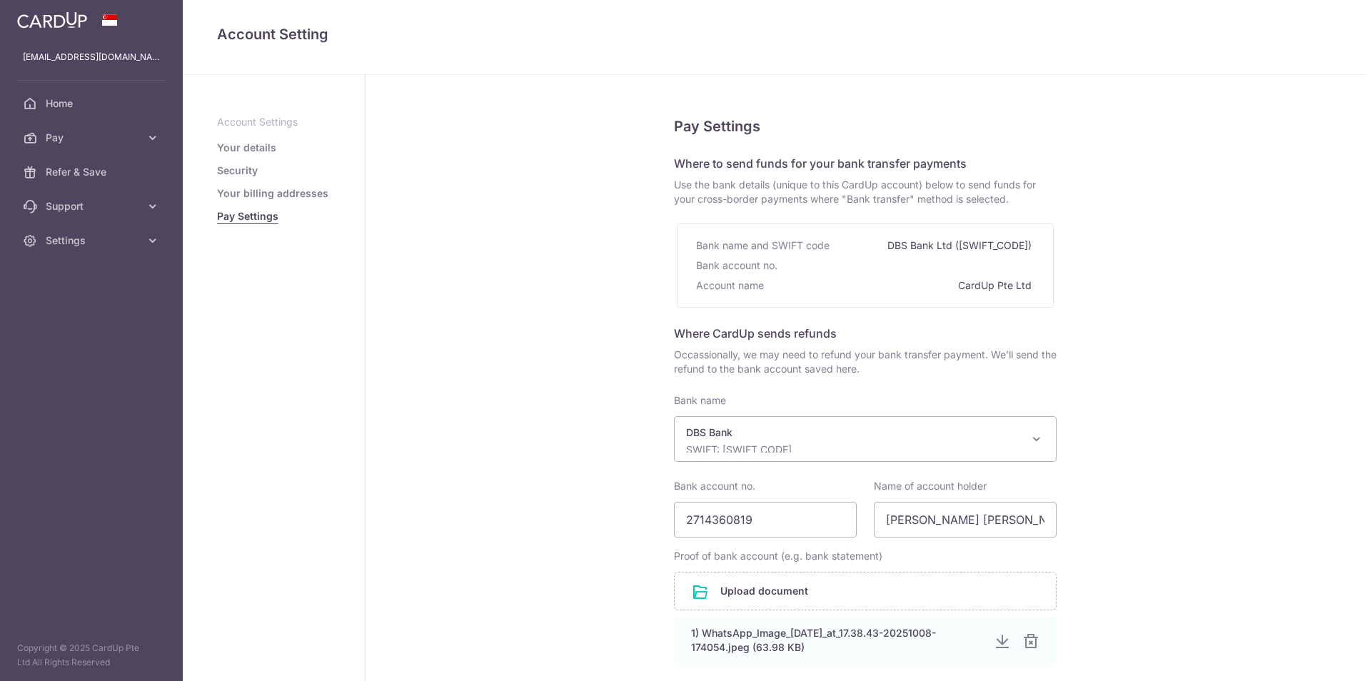
select select "6"
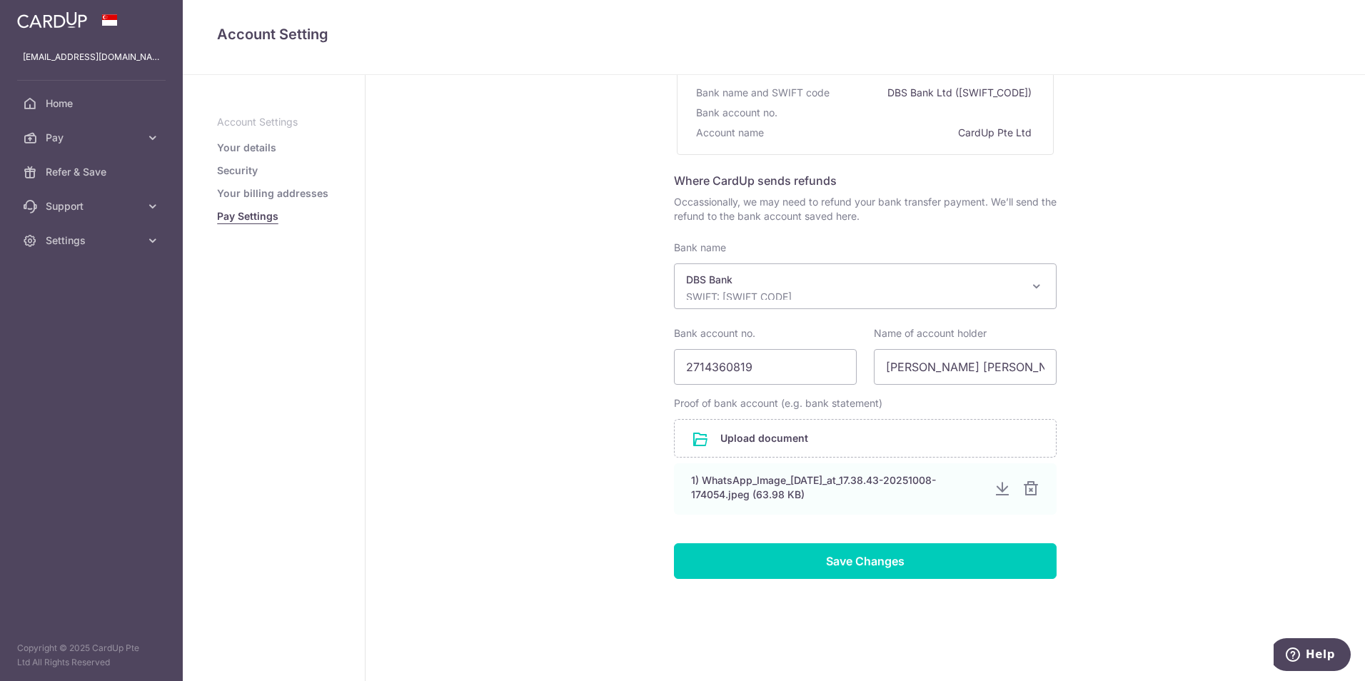
scroll to position [158, 0]
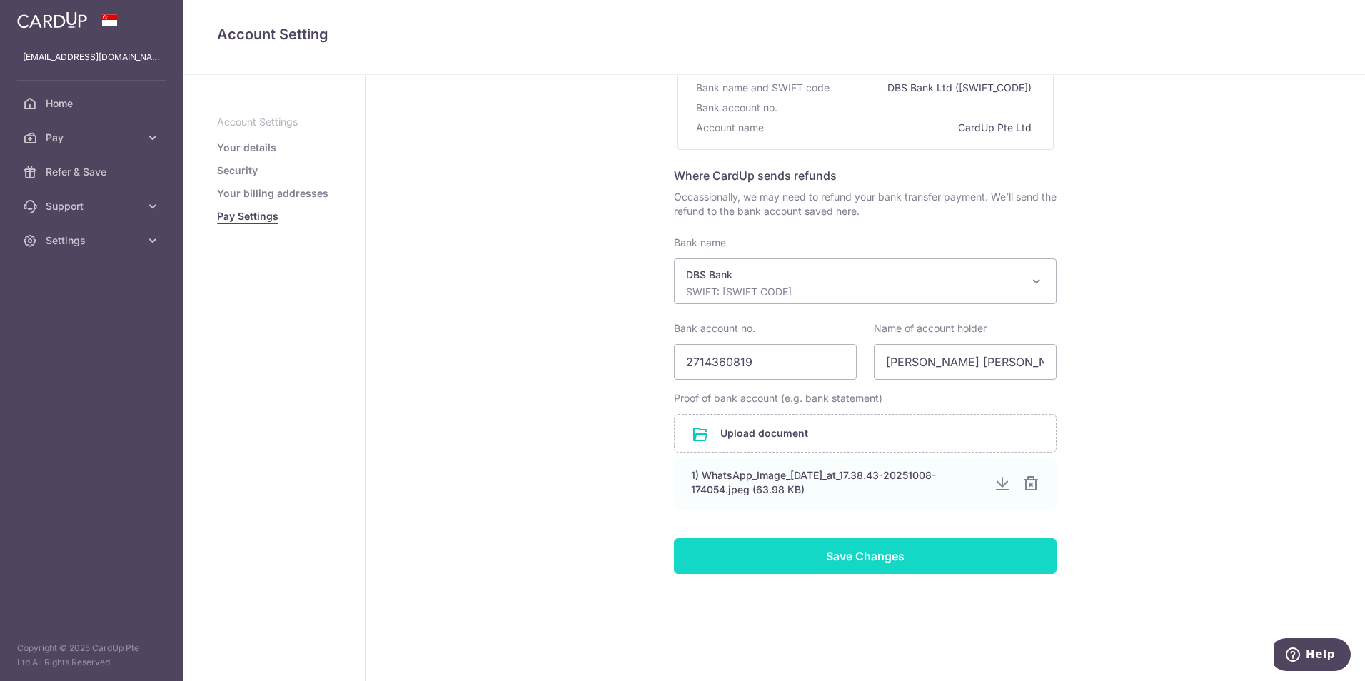
click at [851, 558] on input "Save Changes" at bounding box center [865, 556] width 383 height 36
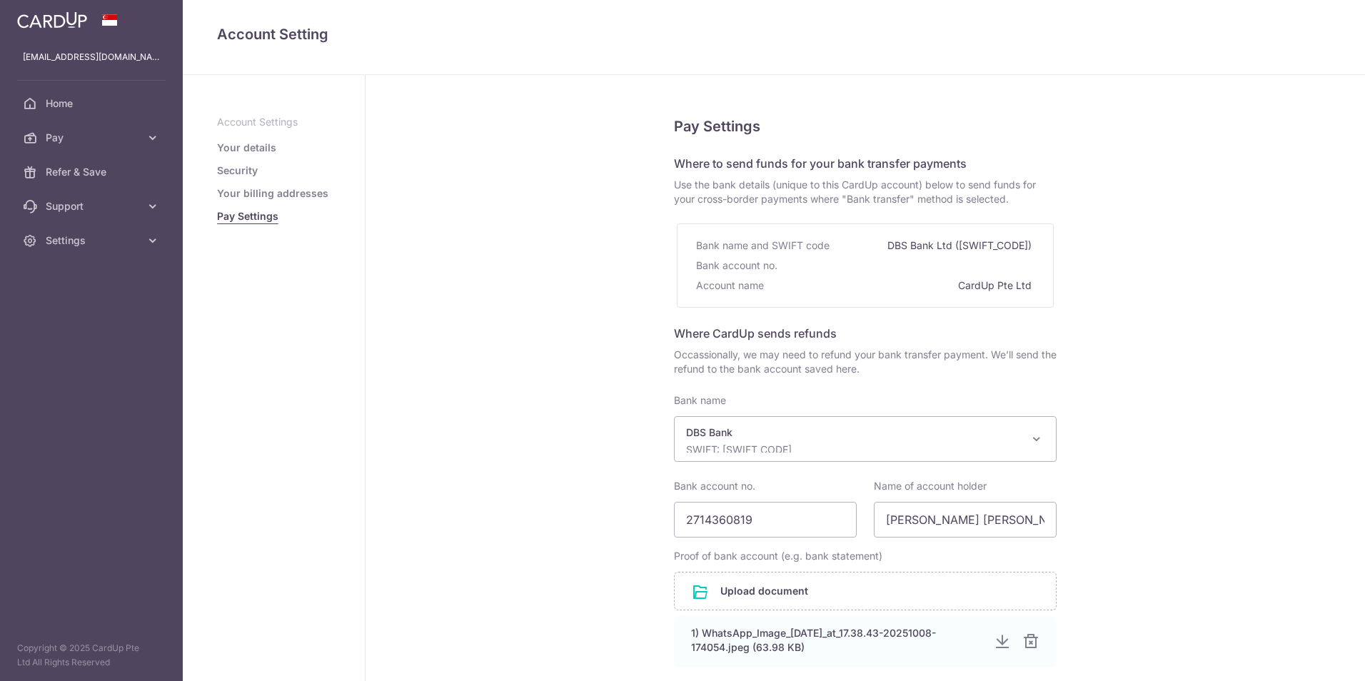
select select "6"
click at [297, 193] on link "Your billing addresses" at bounding box center [272, 193] width 111 height 14
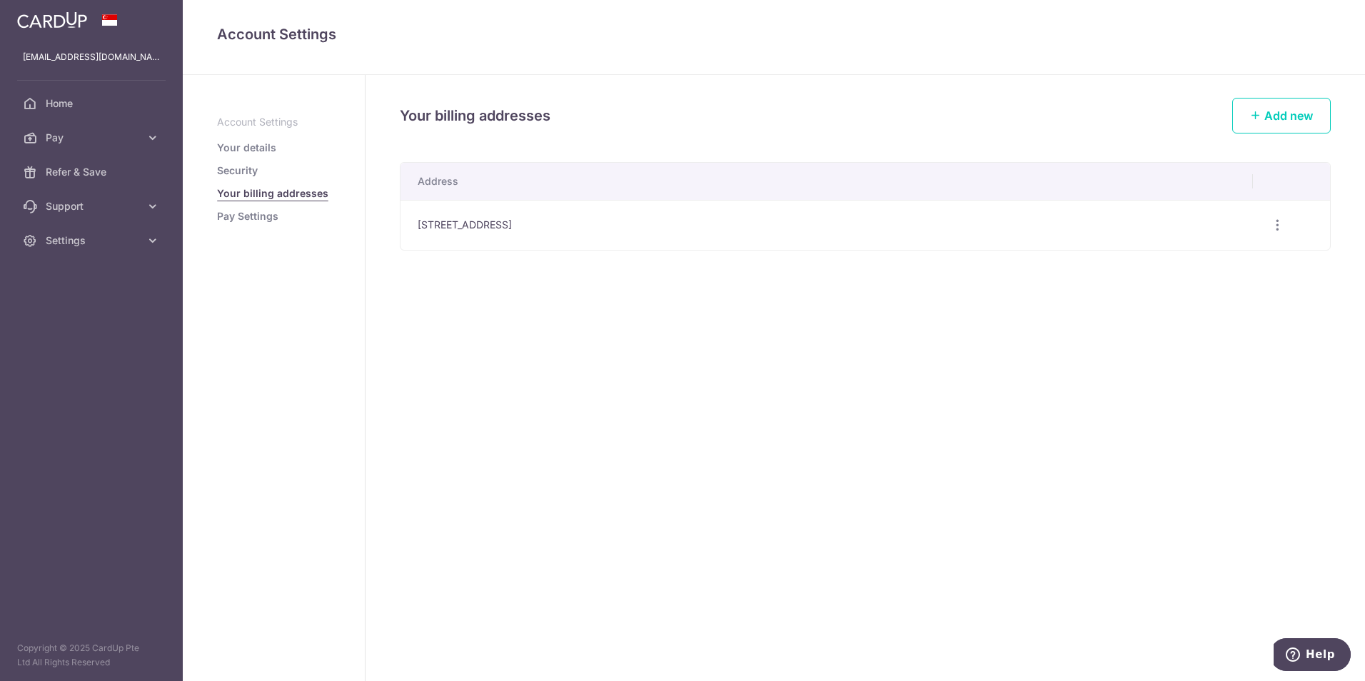
click at [258, 151] on link "Your details" at bounding box center [246, 148] width 59 height 14
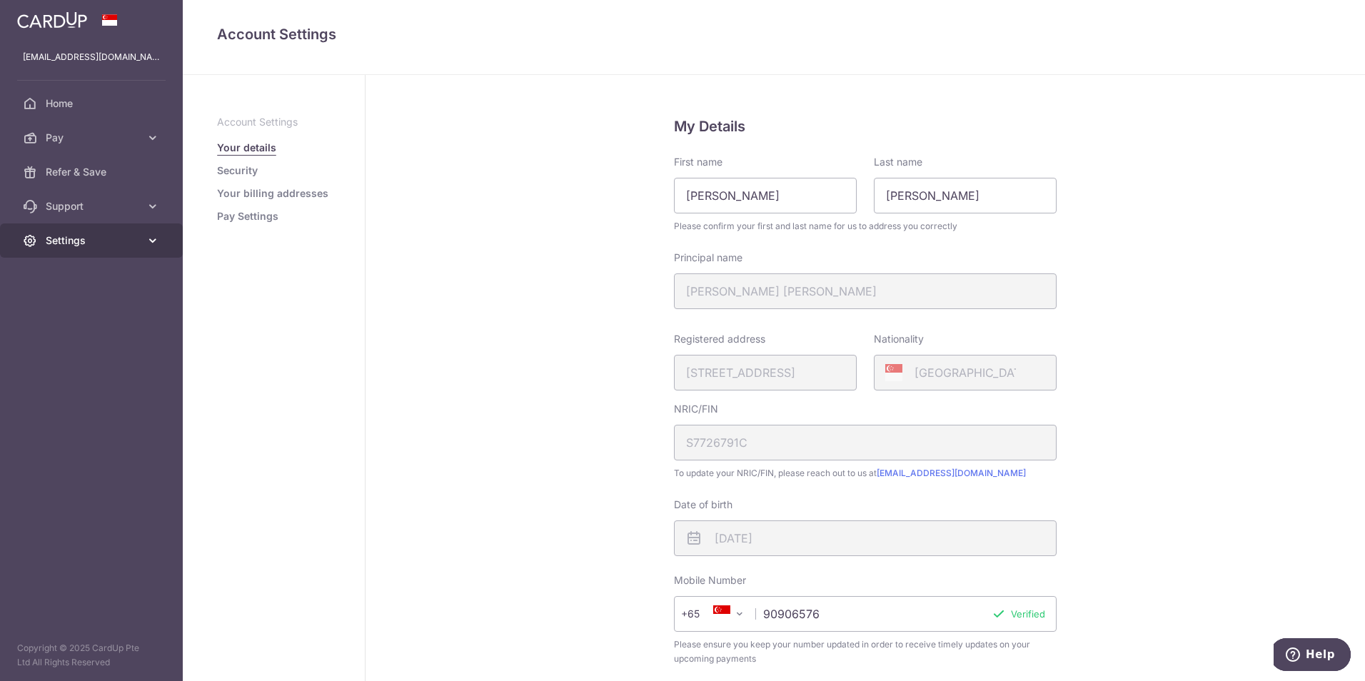
click at [154, 243] on icon at bounding box center [153, 240] width 14 height 14
click at [75, 305] on span "Logout" at bounding box center [93, 309] width 94 height 14
